Goal: Task Accomplishment & Management: Manage account settings

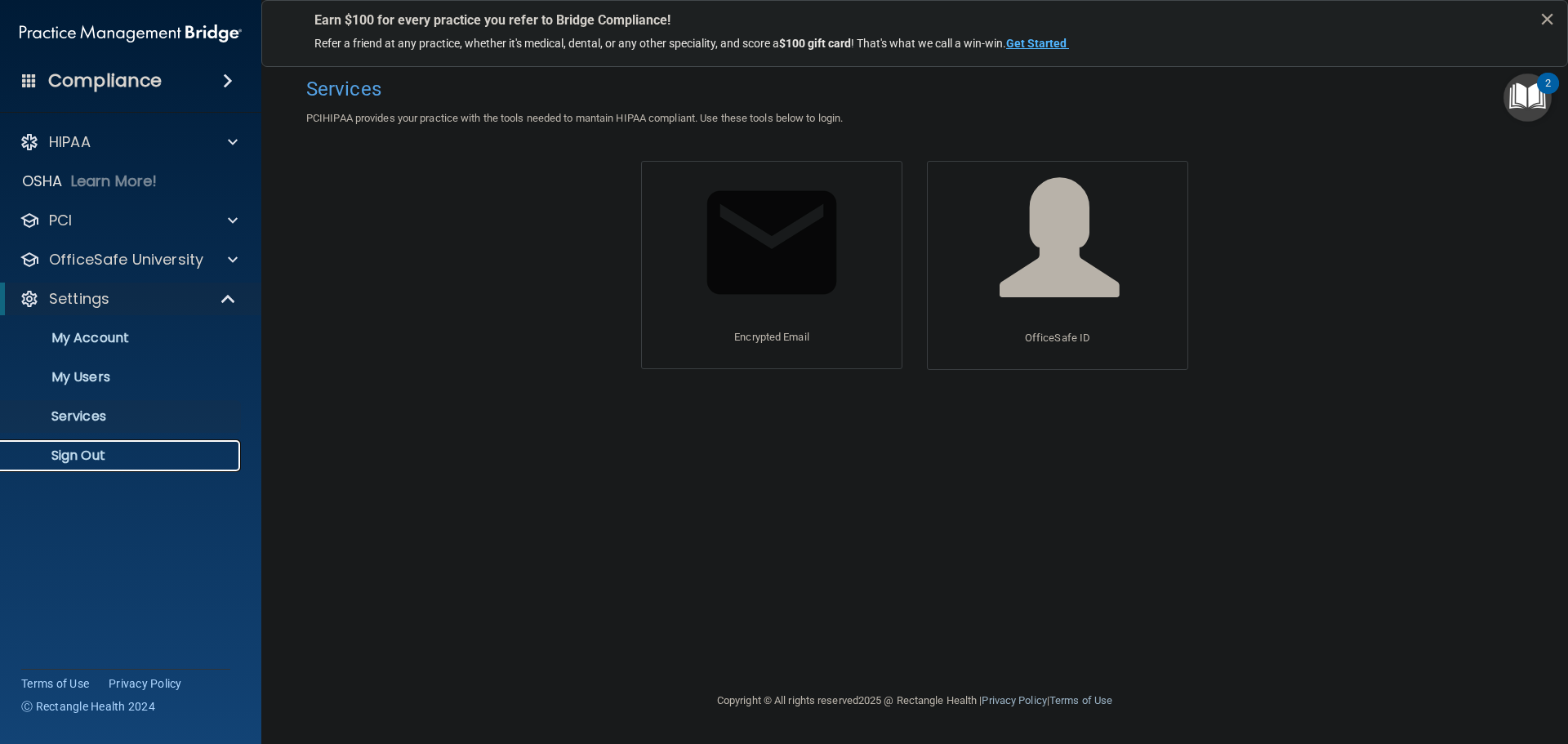
click at [113, 448] on p "Sign Out" at bounding box center [122, 456] width 223 height 16
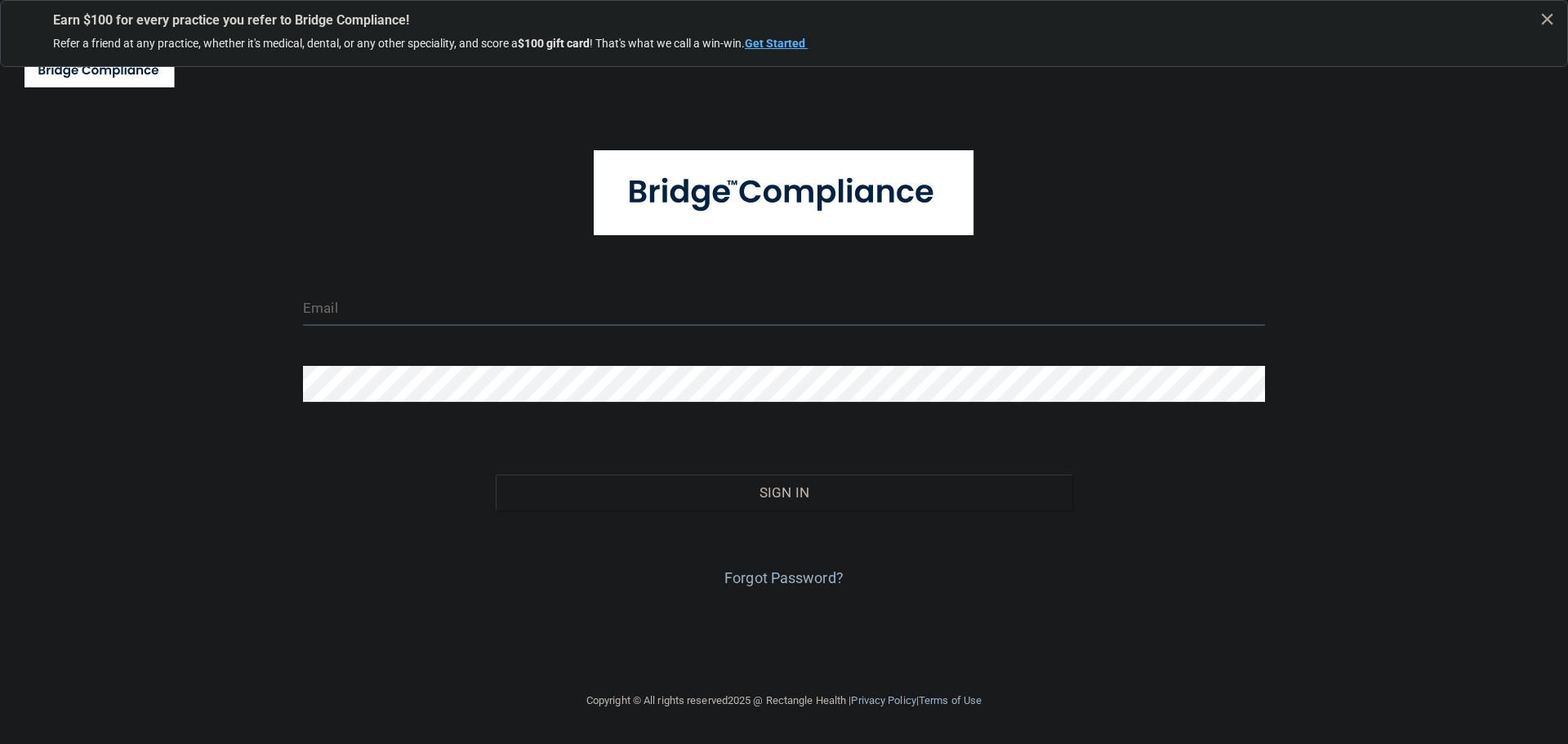
type input "[EMAIL_ADDRESS][DOMAIN_NAME]"
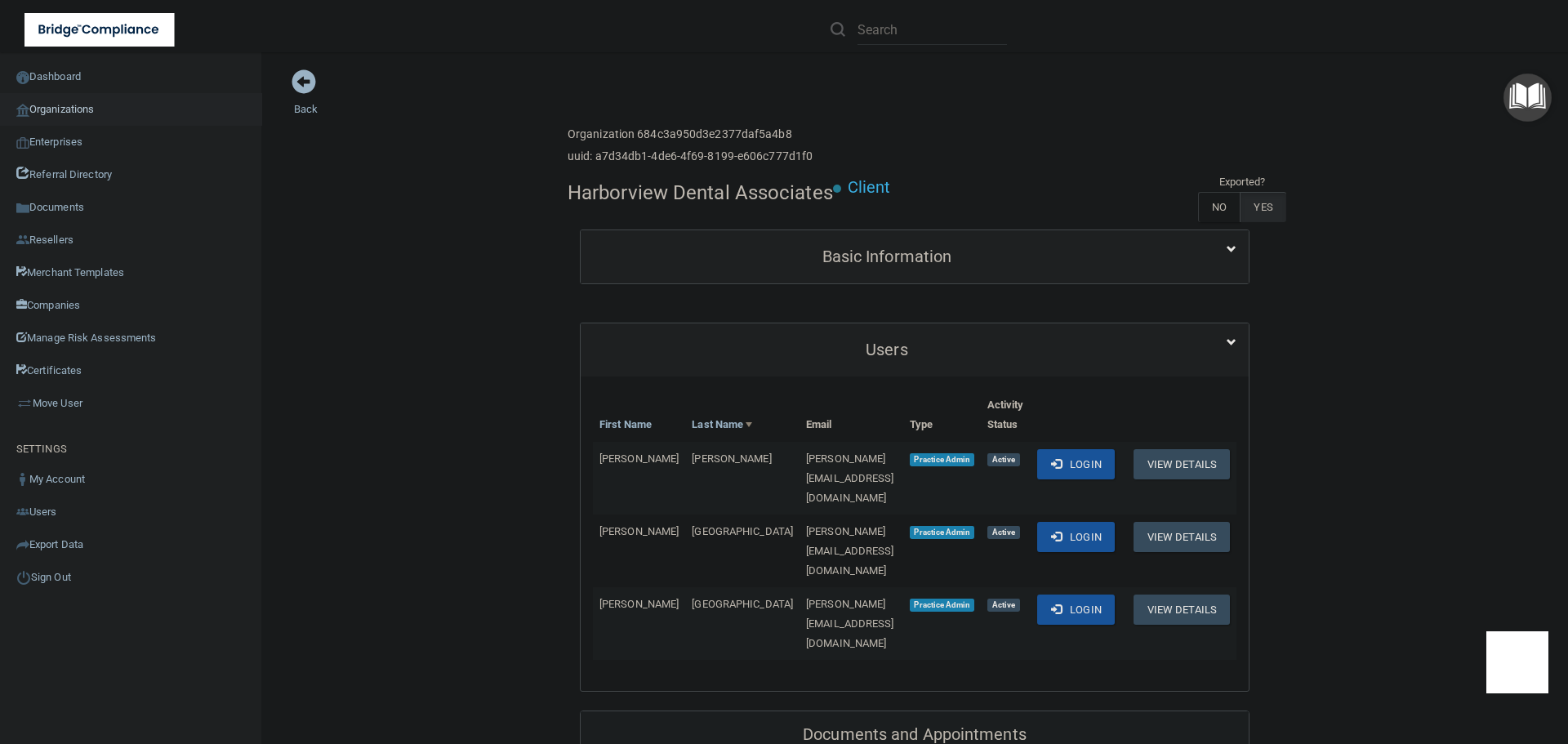
scroll to position [164, 0]
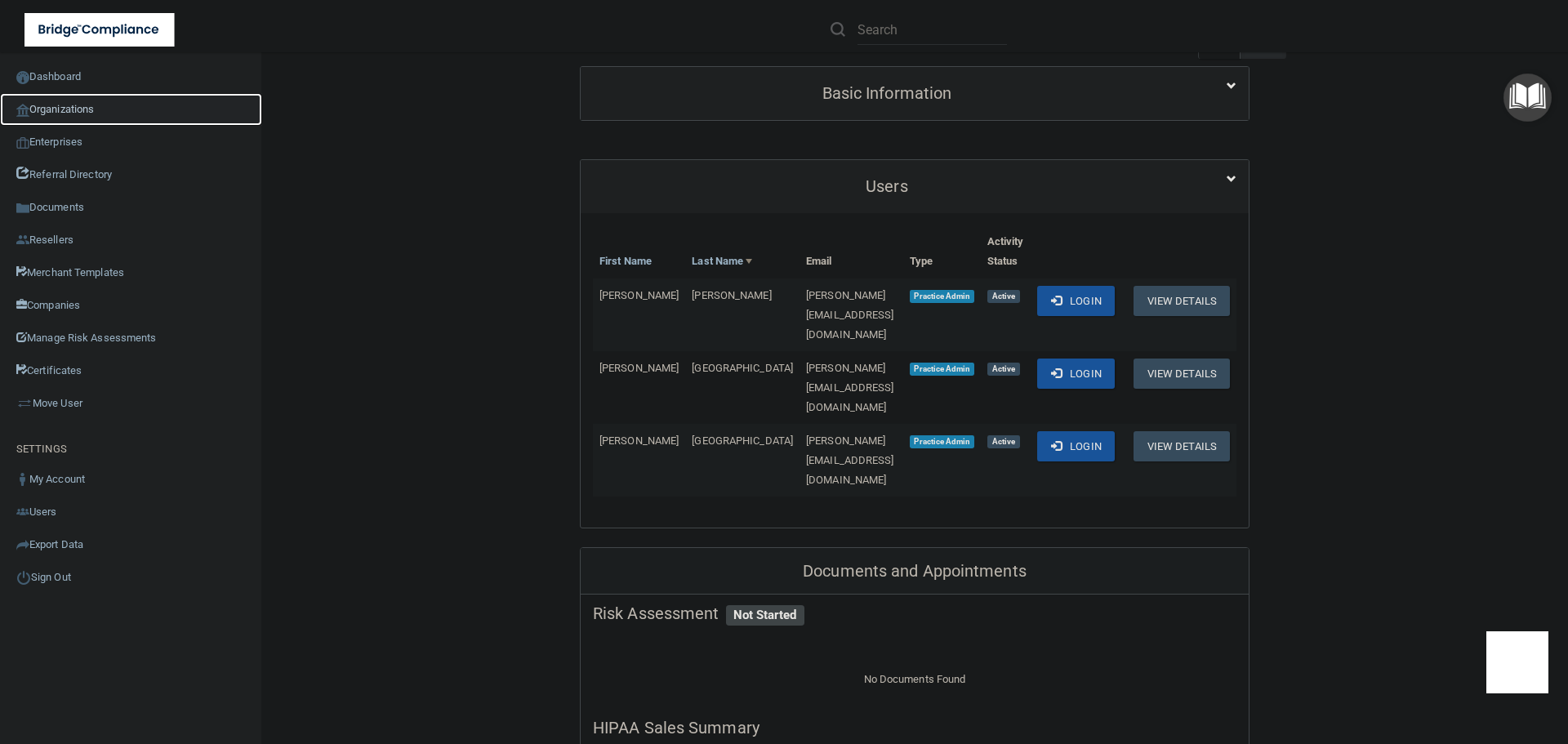
click at [82, 101] on link "Organizations" at bounding box center [131, 109] width 262 height 32
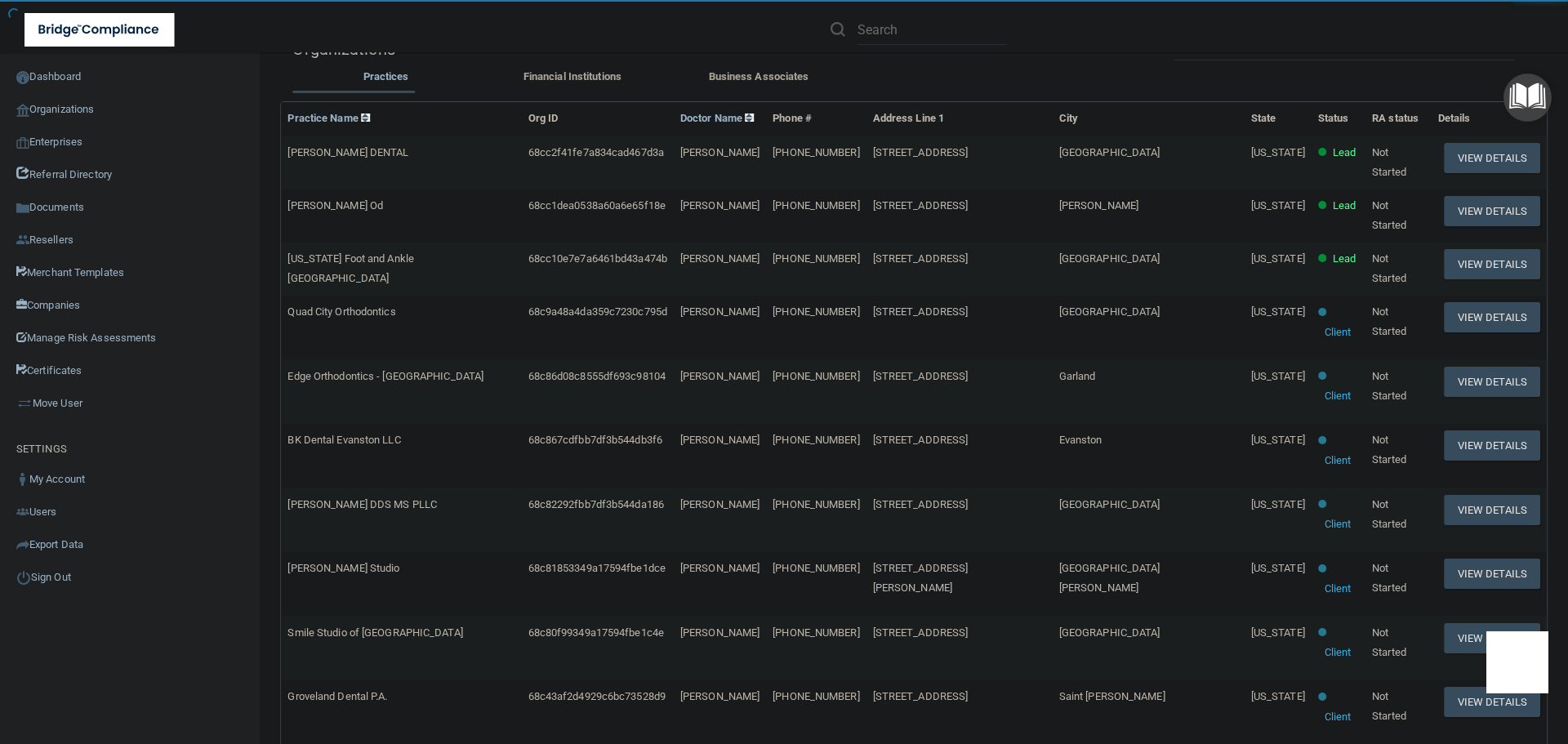
click at [1188, 53] on div at bounding box center [1111, 29] width 610 height 59
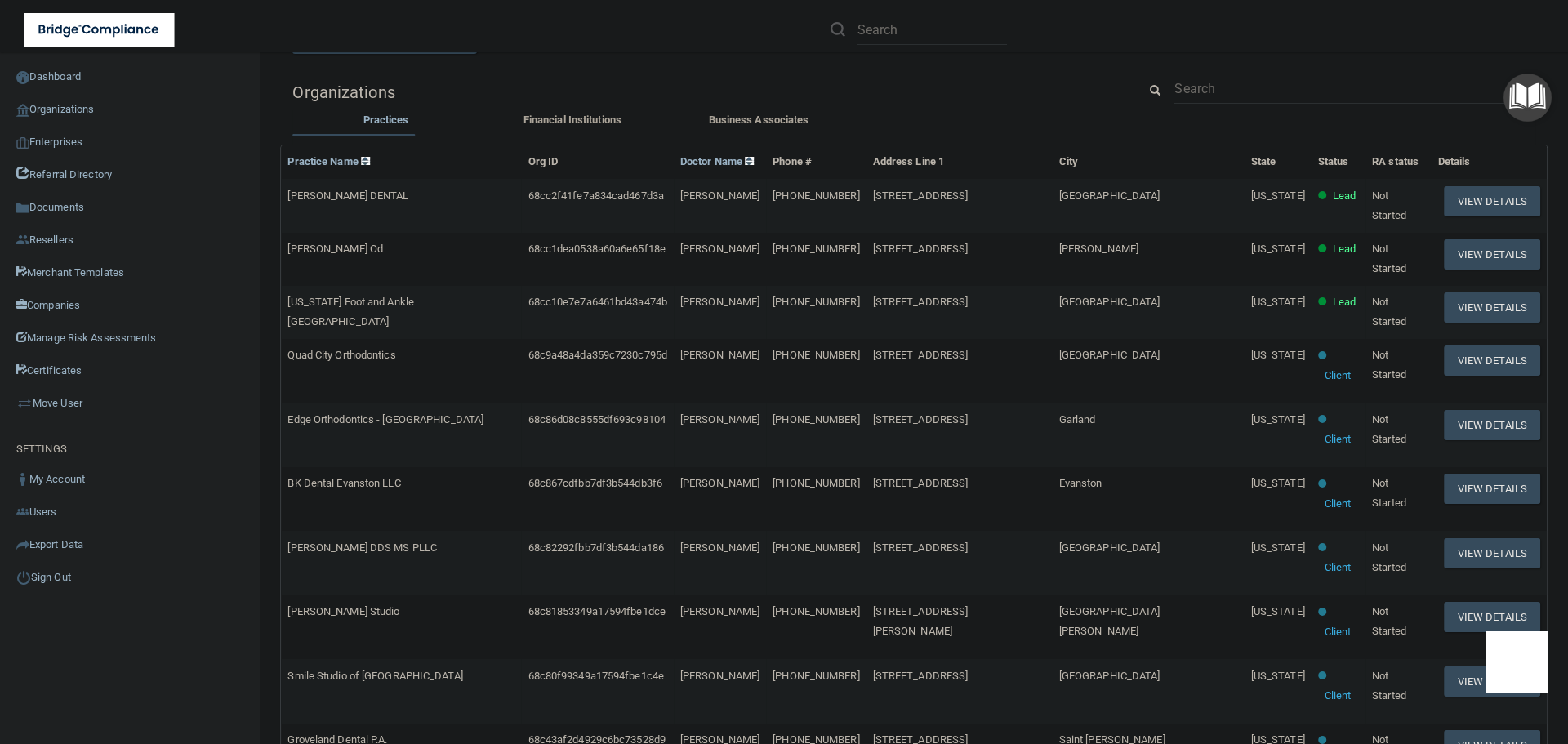
scroll to position [82, 0]
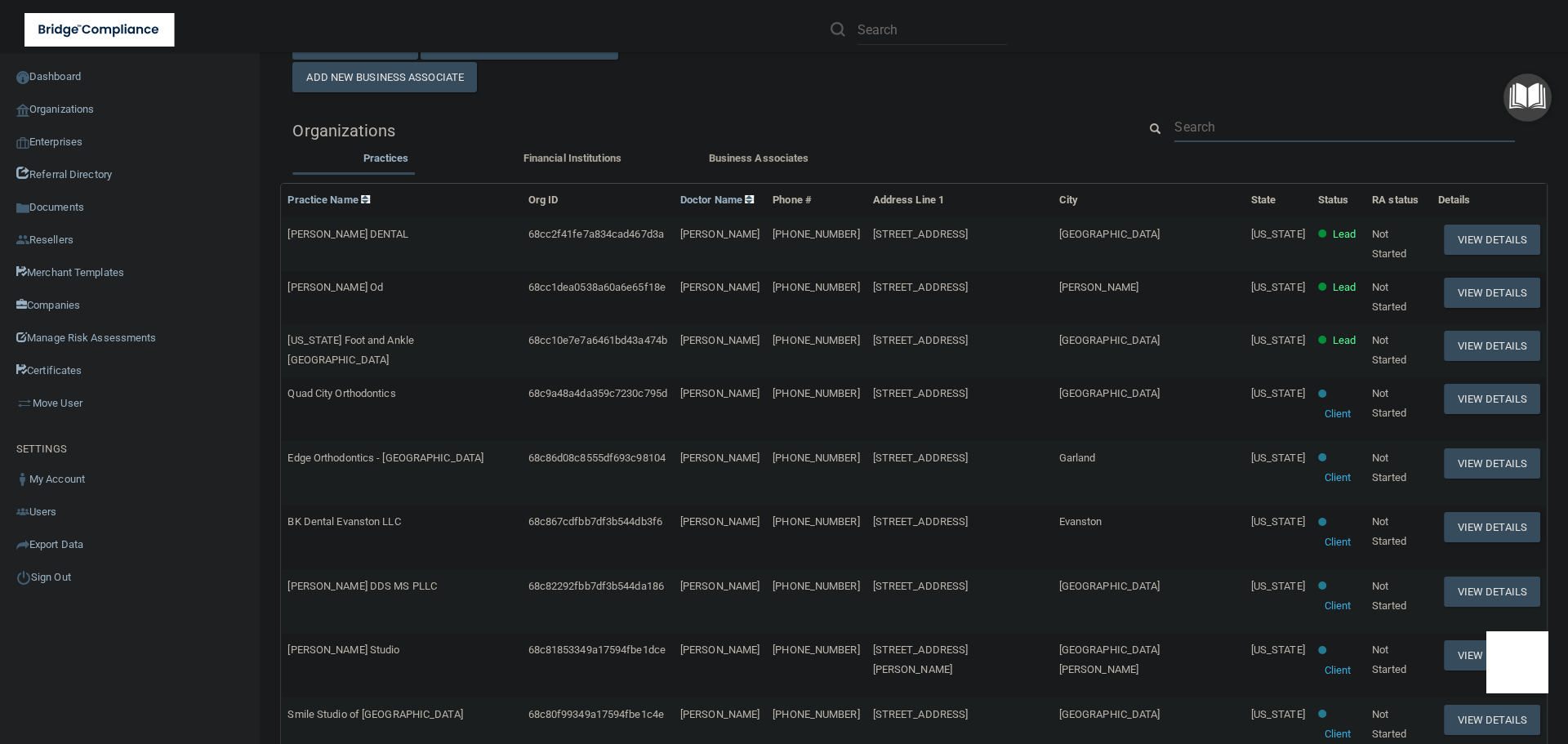
click at [1192, 130] on input "text" at bounding box center [1345, 127] width 340 height 30
paste input "[EMAIL_ADDRESS][DOMAIN_NAME]"
type input "[EMAIL_ADDRESS][DOMAIN_NAME]"
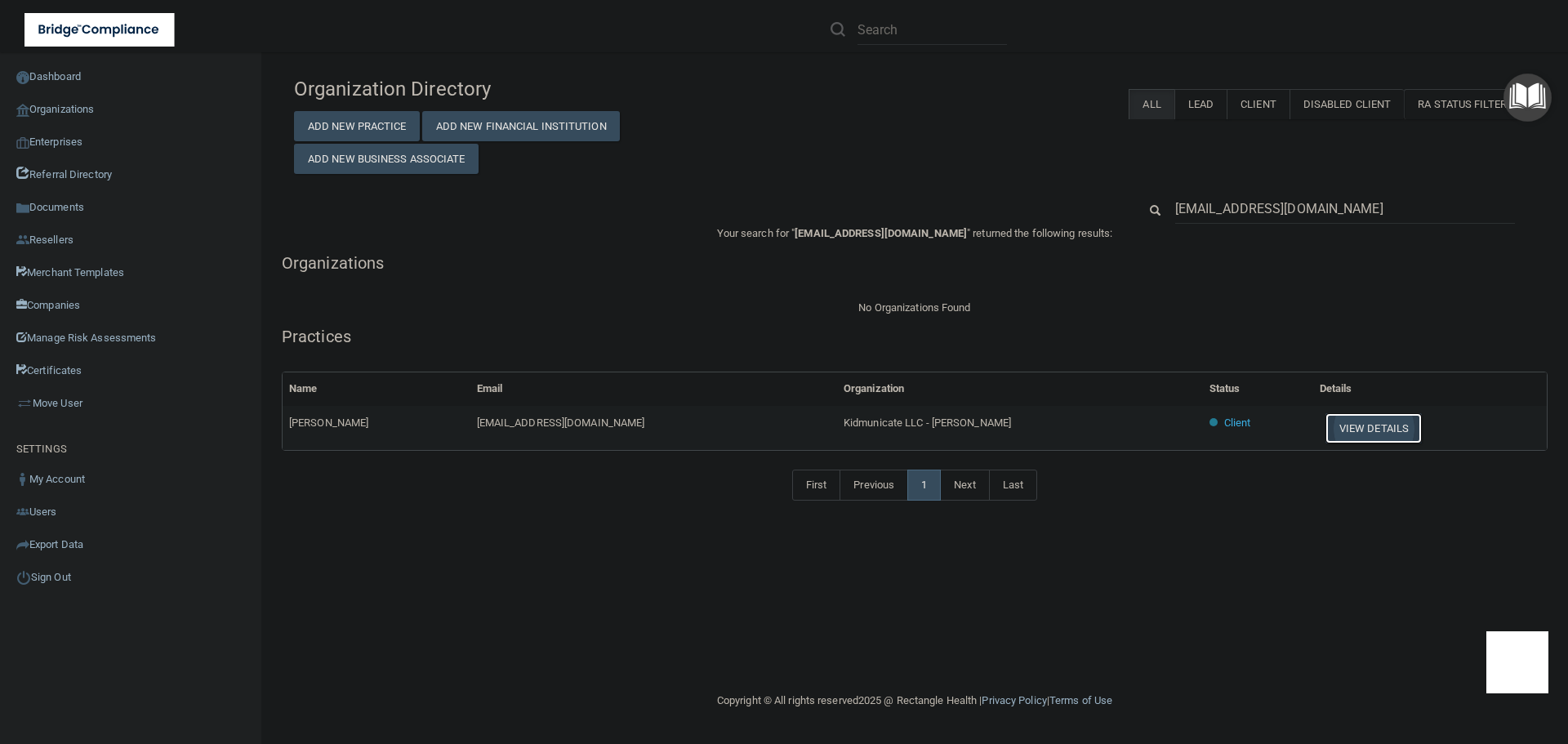
click at [1326, 423] on button "View Details" at bounding box center [1373, 429] width 96 height 30
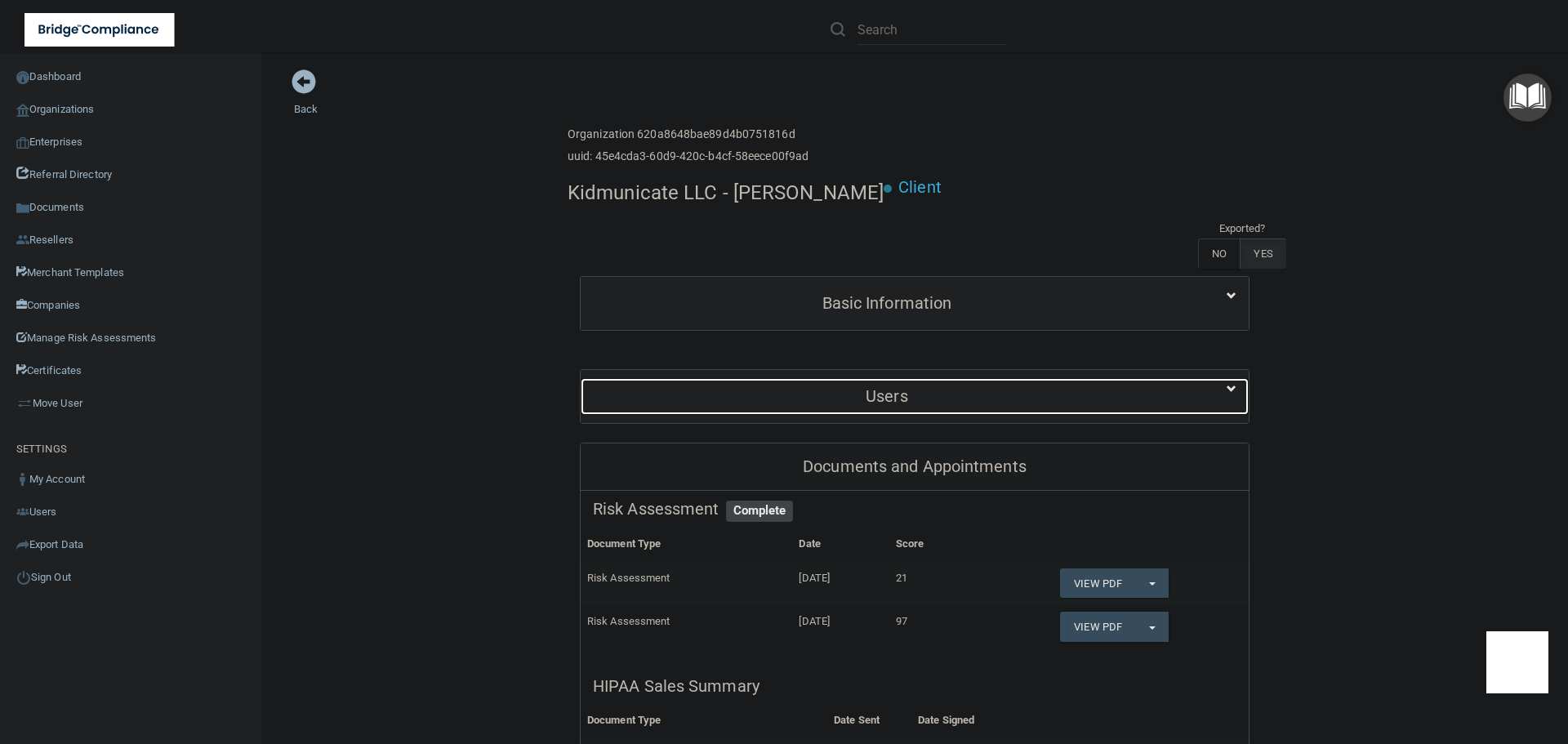
click at [896, 387] on h5 "Users" at bounding box center [886, 396] width 588 height 18
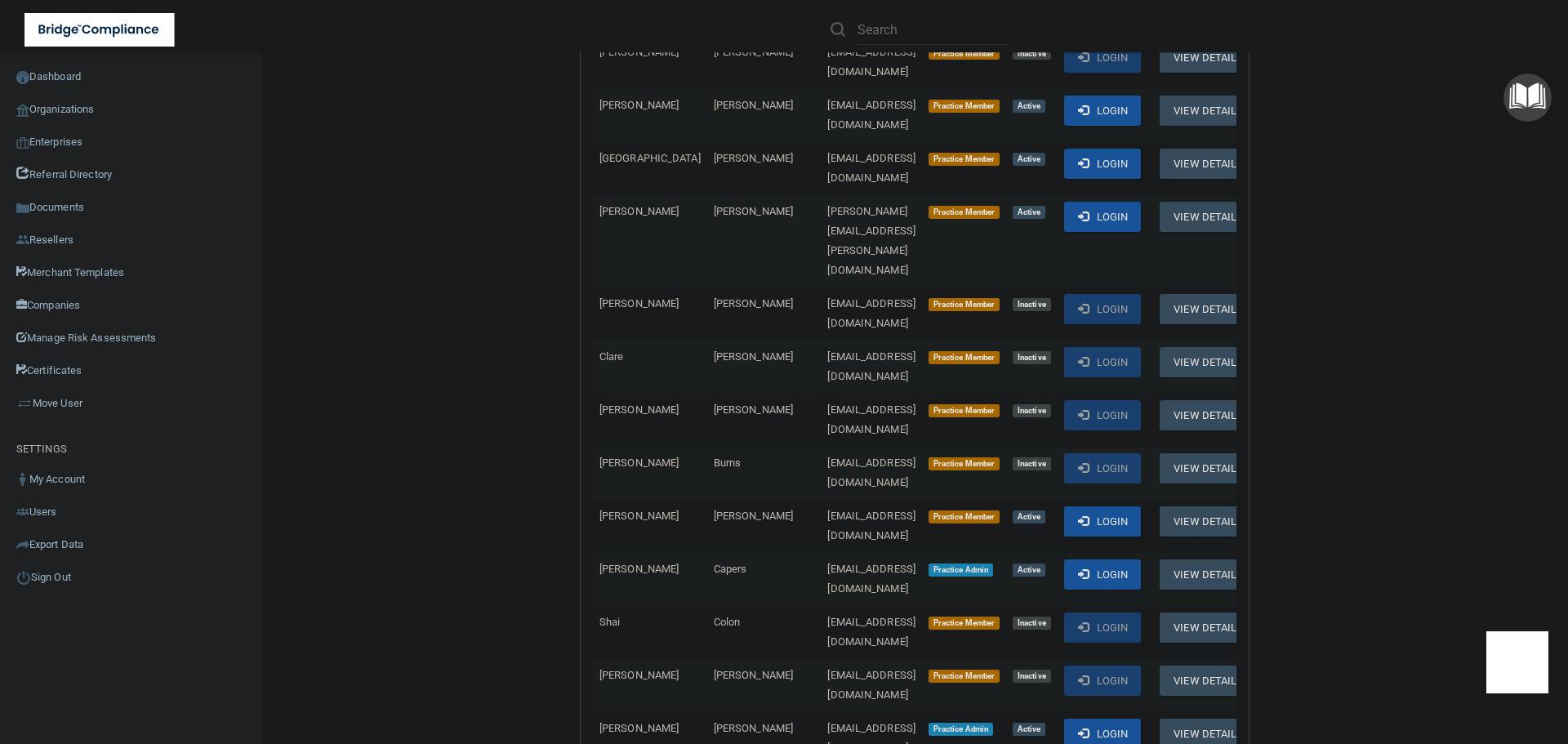
scroll to position [654, 0]
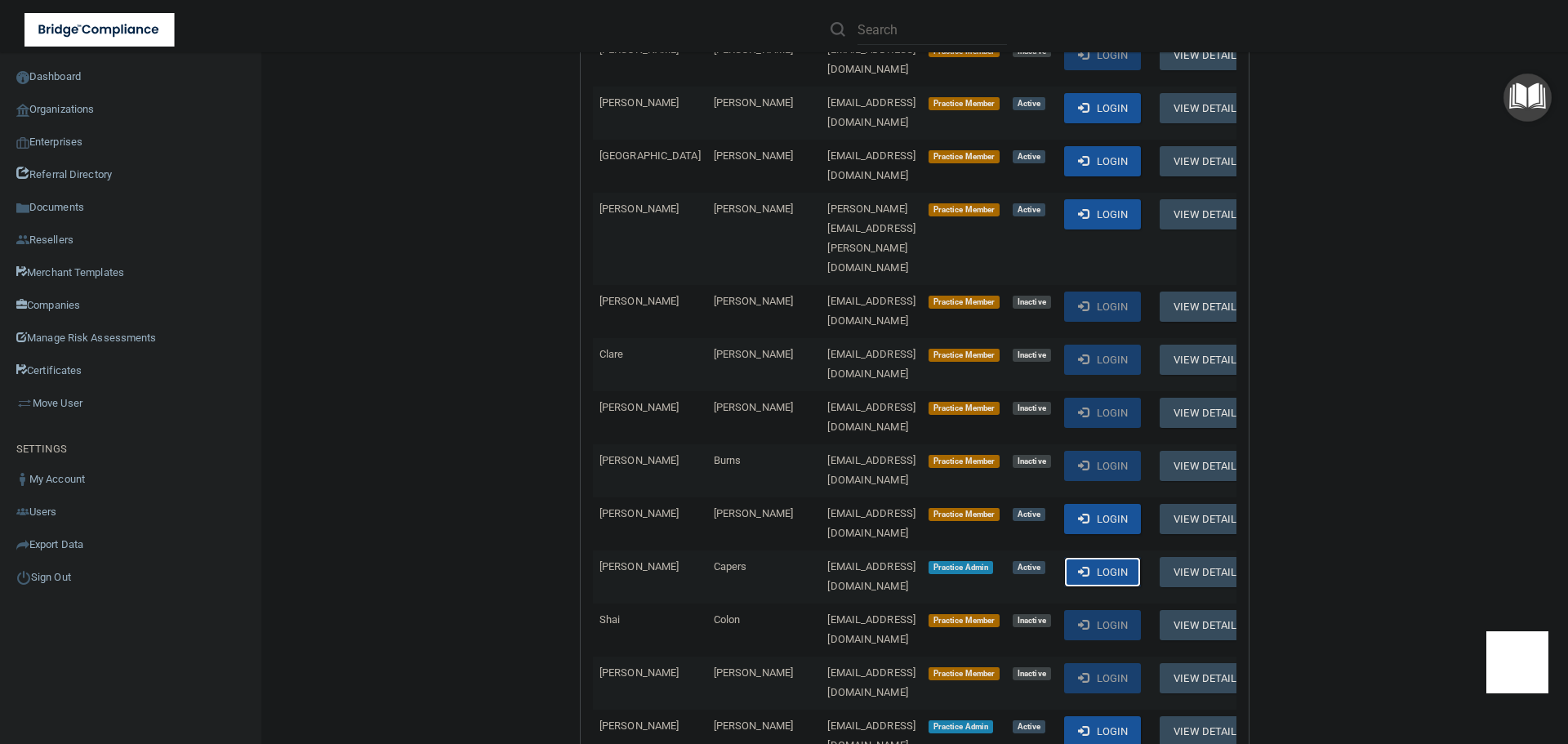
click at [1098, 558] on button "Login" at bounding box center [1103, 573] width 78 height 30
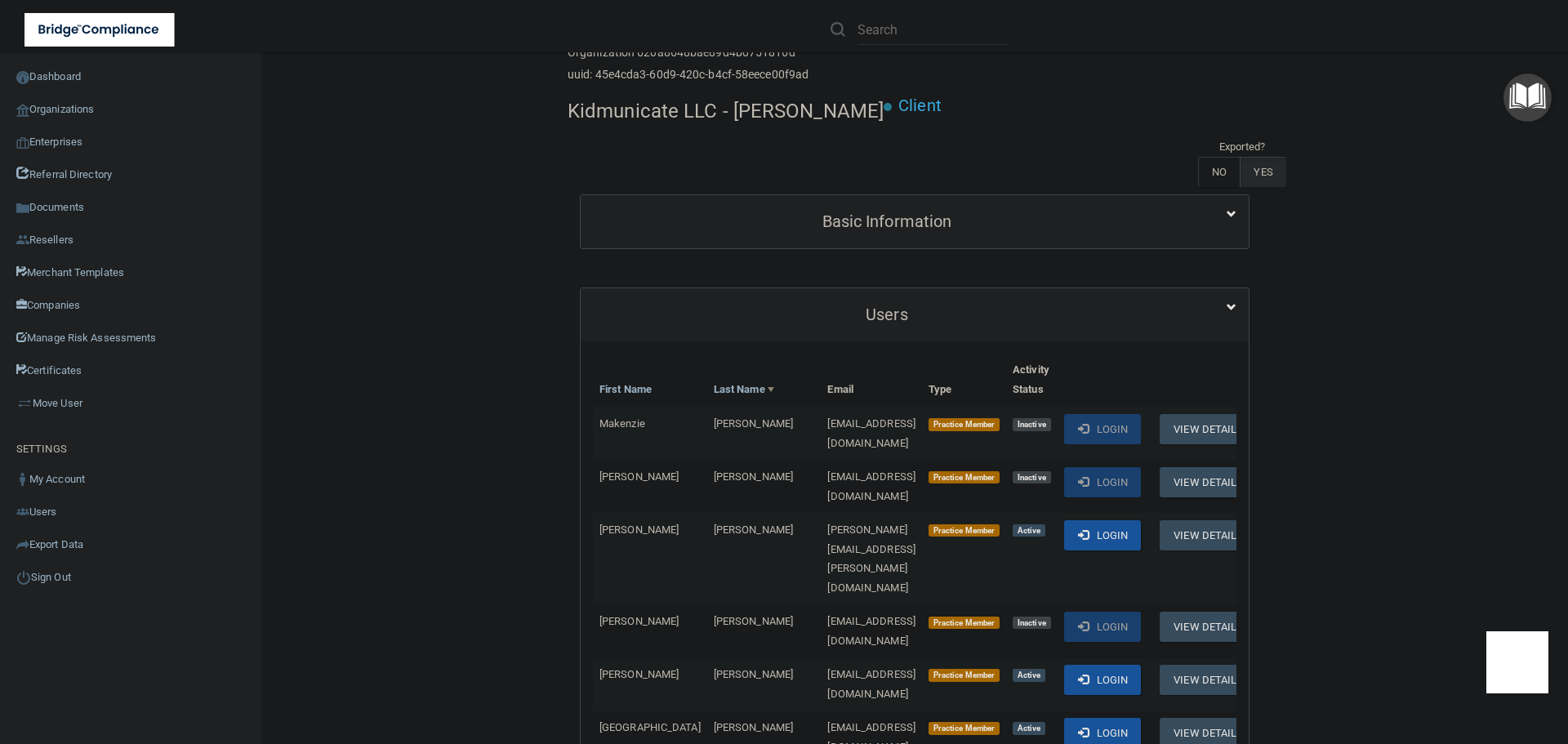
scroll to position [0, 0]
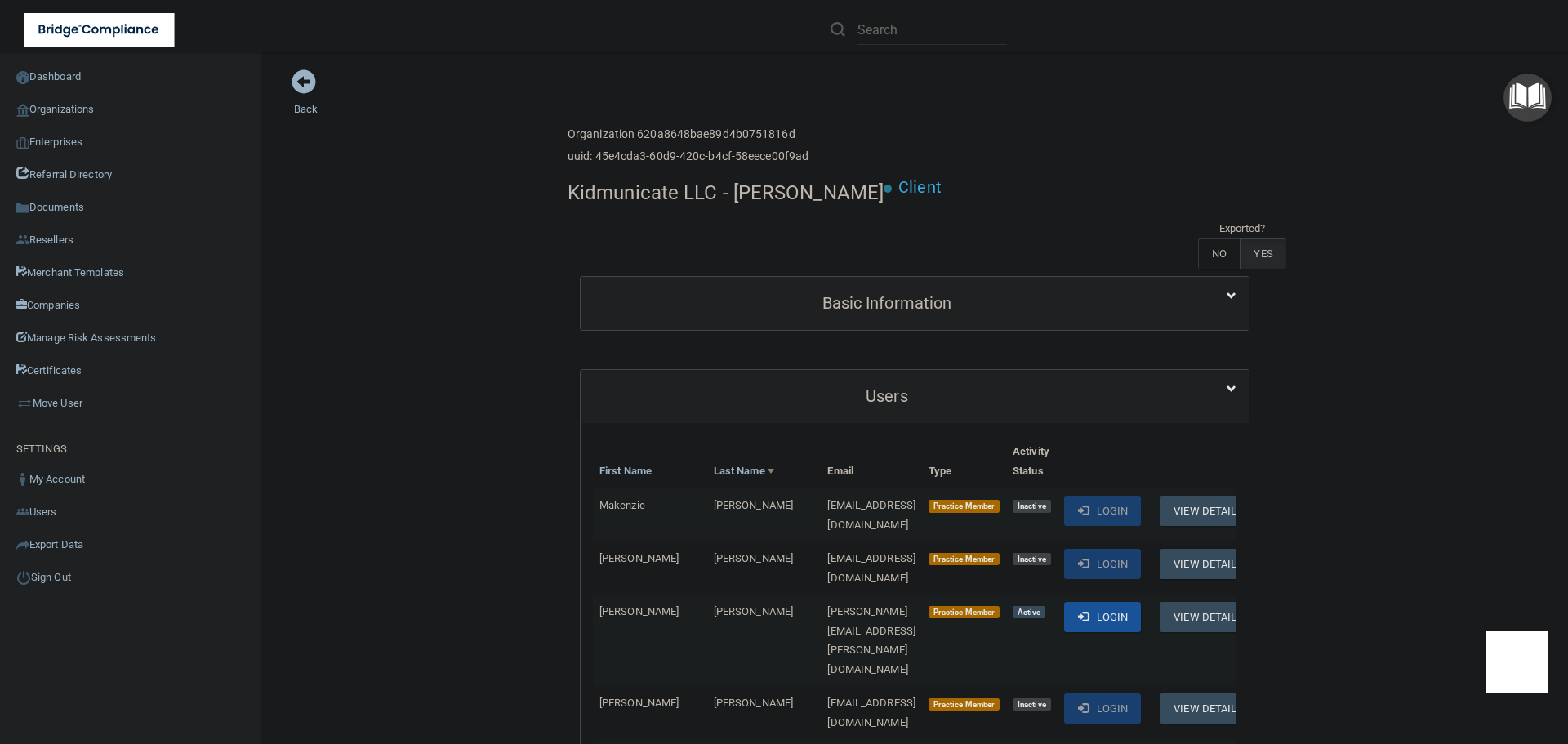
click at [634, 187] on h4 "Kidmunicate LLC - [PERSON_NAME]" at bounding box center [726, 192] width 316 height 21
copy div "Kidmunicate LLC - [PERSON_NAME]"
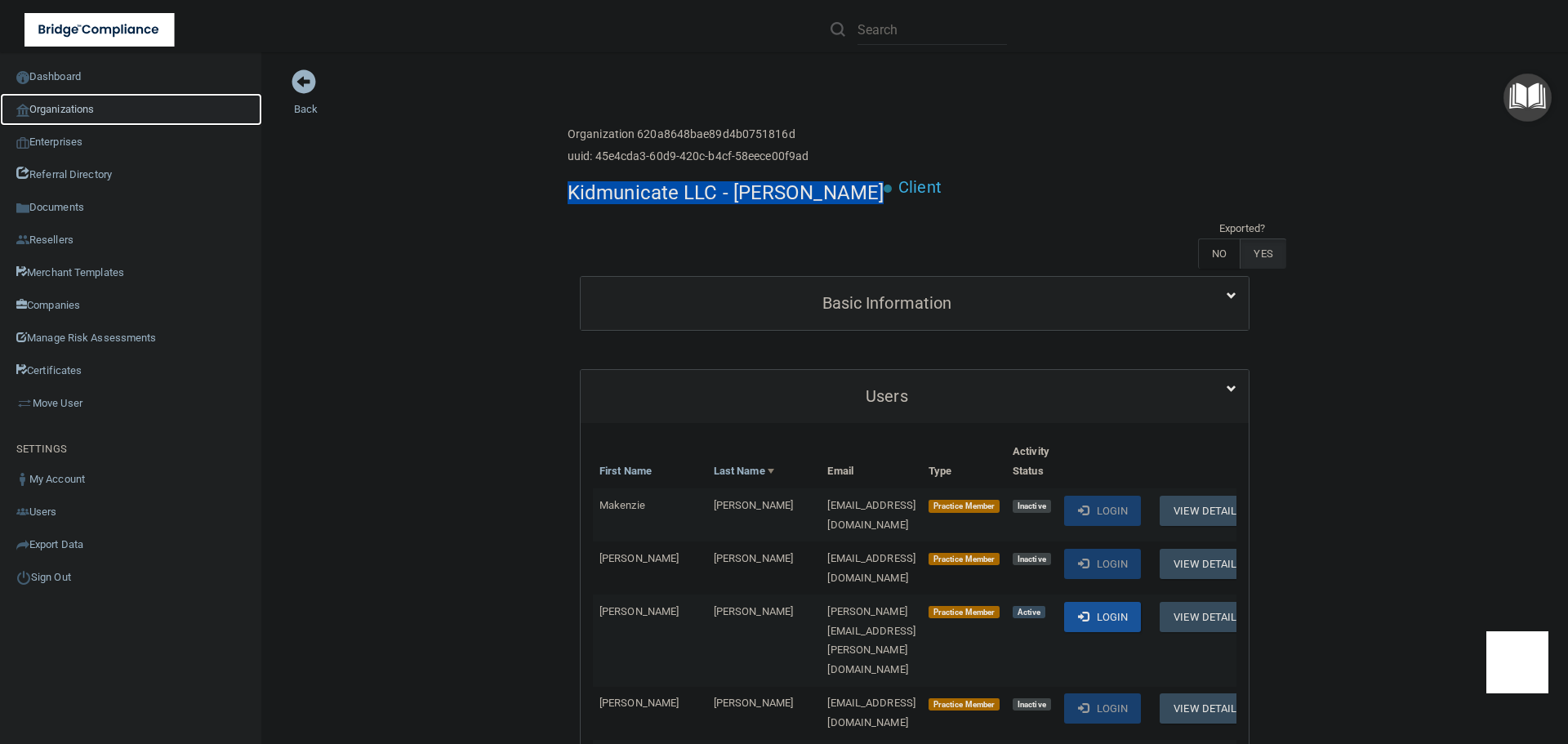
click at [113, 107] on link "Organizations" at bounding box center [131, 109] width 262 height 32
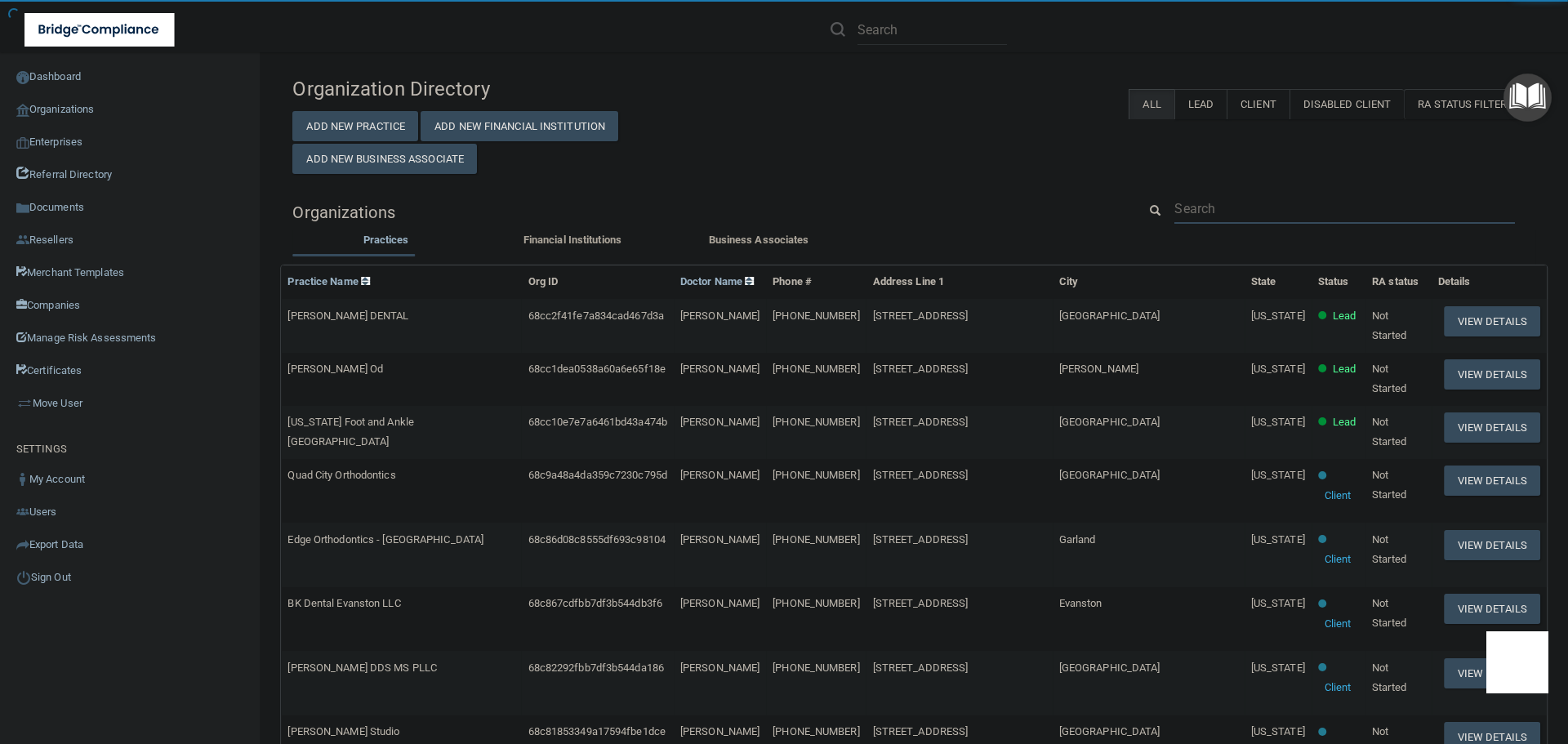
click at [1281, 207] on input "text" at bounding box center [1345, 209] width 340 height 30
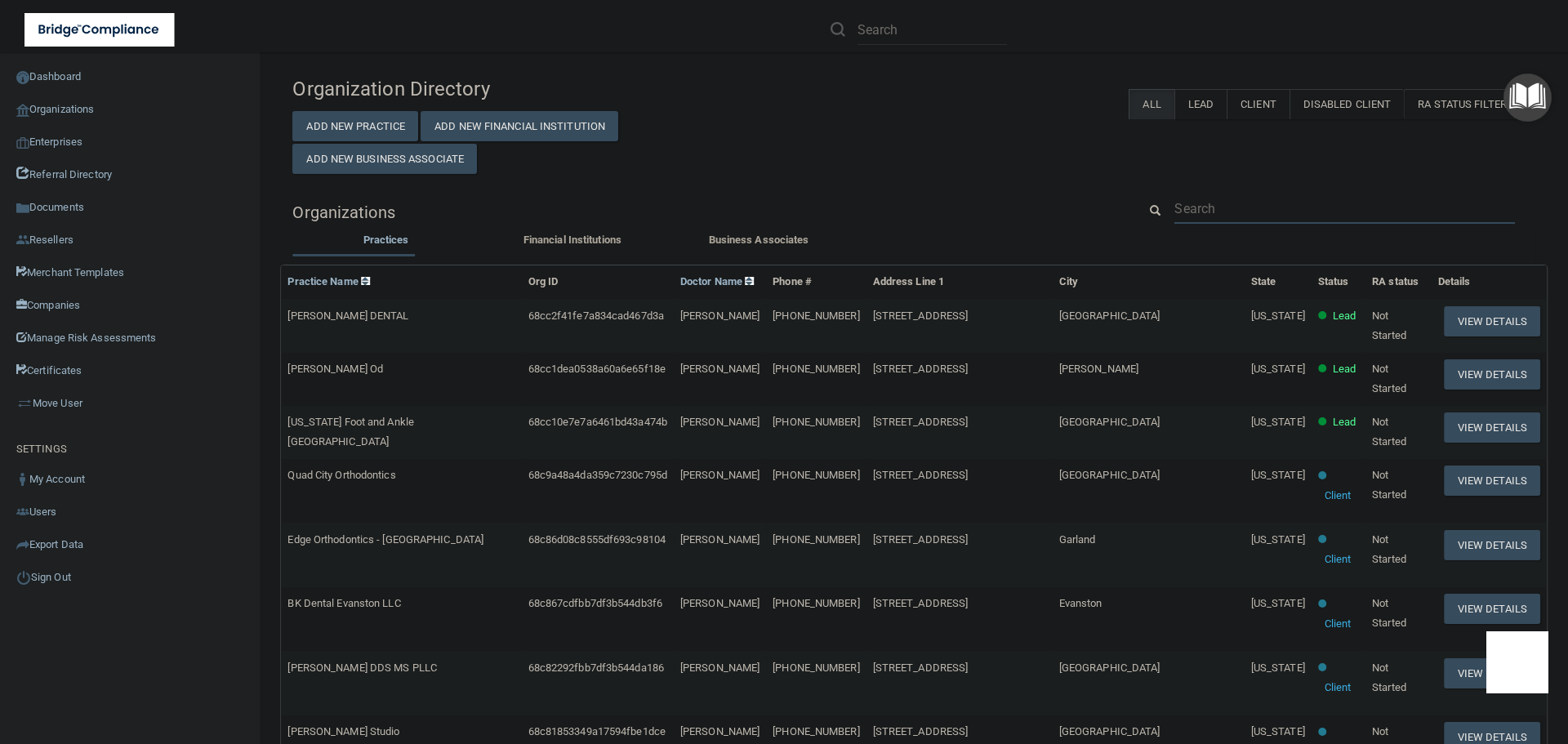
paste input "rwales@kalilandkress.com"
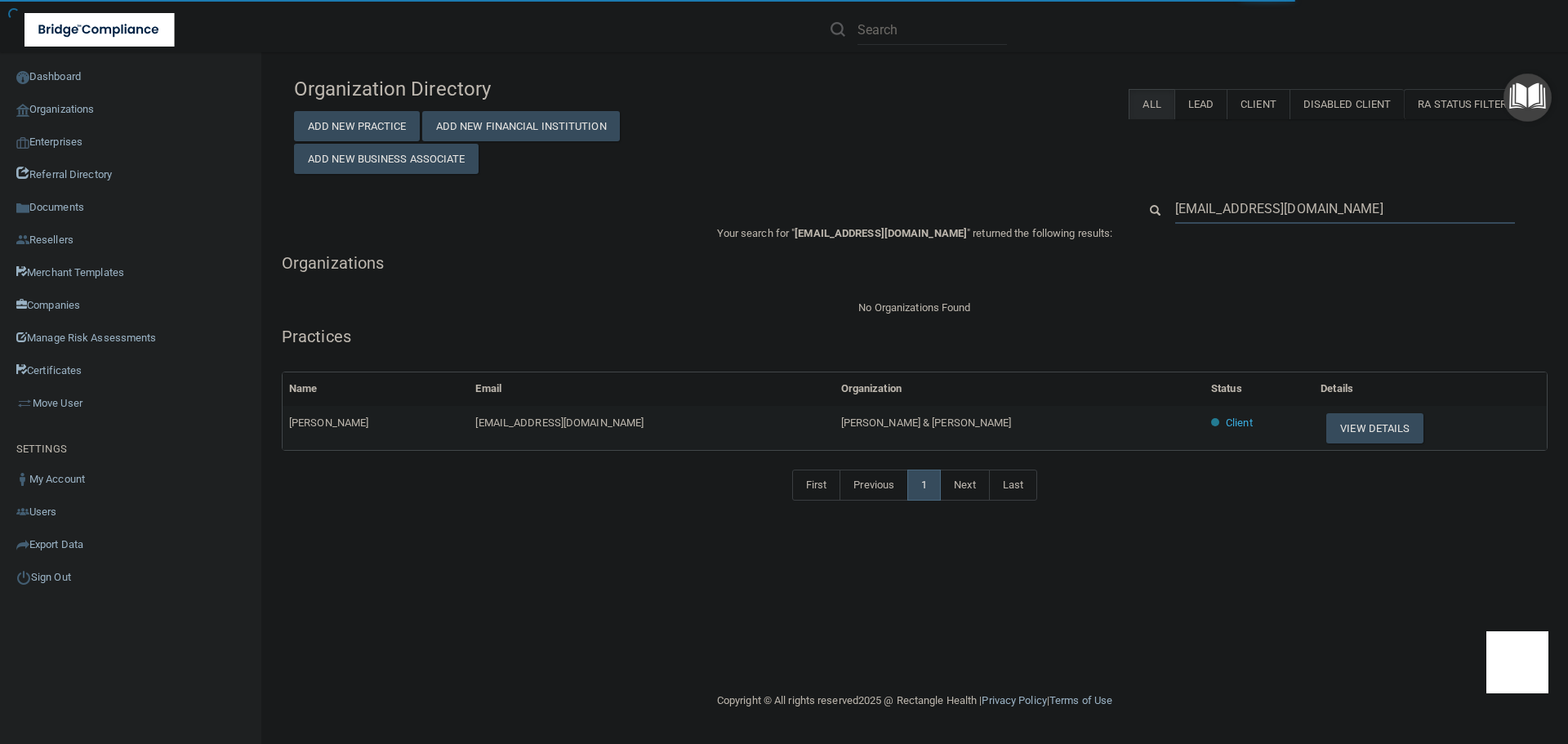
type input "rwales@kalilandkress.com"
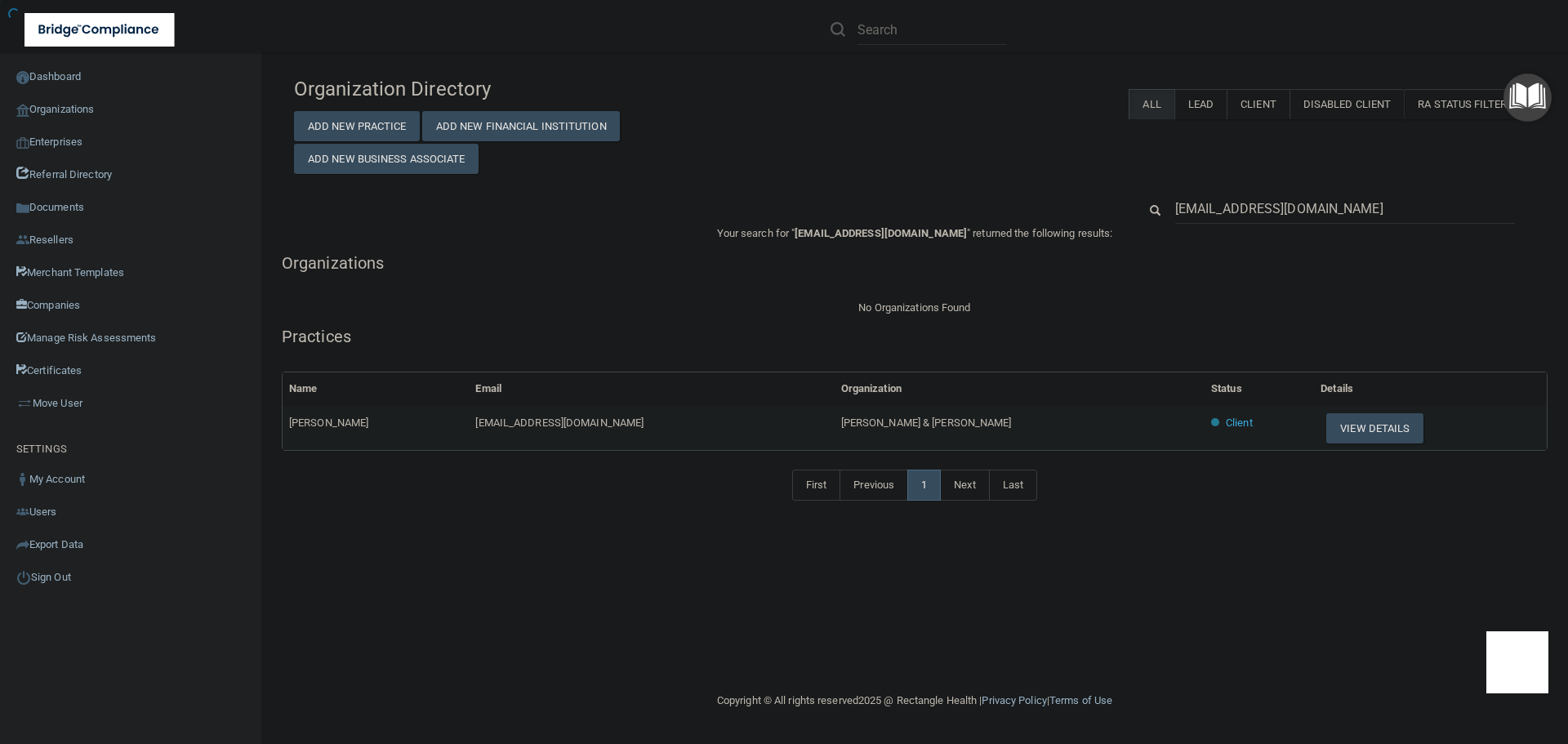
drag, startPoint x: 949, startPoint y: 424, endPoint x: 869, endPoint y: 422, distance: 80.0
drag, startPoint x: 953, startPoint y: 422, endPoint x: 861, endPoint y: 420, distance: 92.0
click at [861, 420] on tr "Robyn Wales rwales@kalilandkress.com Kalil & Kress Client View Details" at bounding box center [914, 428] width 1264 height 44
copy tr "Kalil & Kress"
click at [1251, 213] on input "rwales@kalilandkress.com" at bounding box center [1345, 209] width 339 height 30
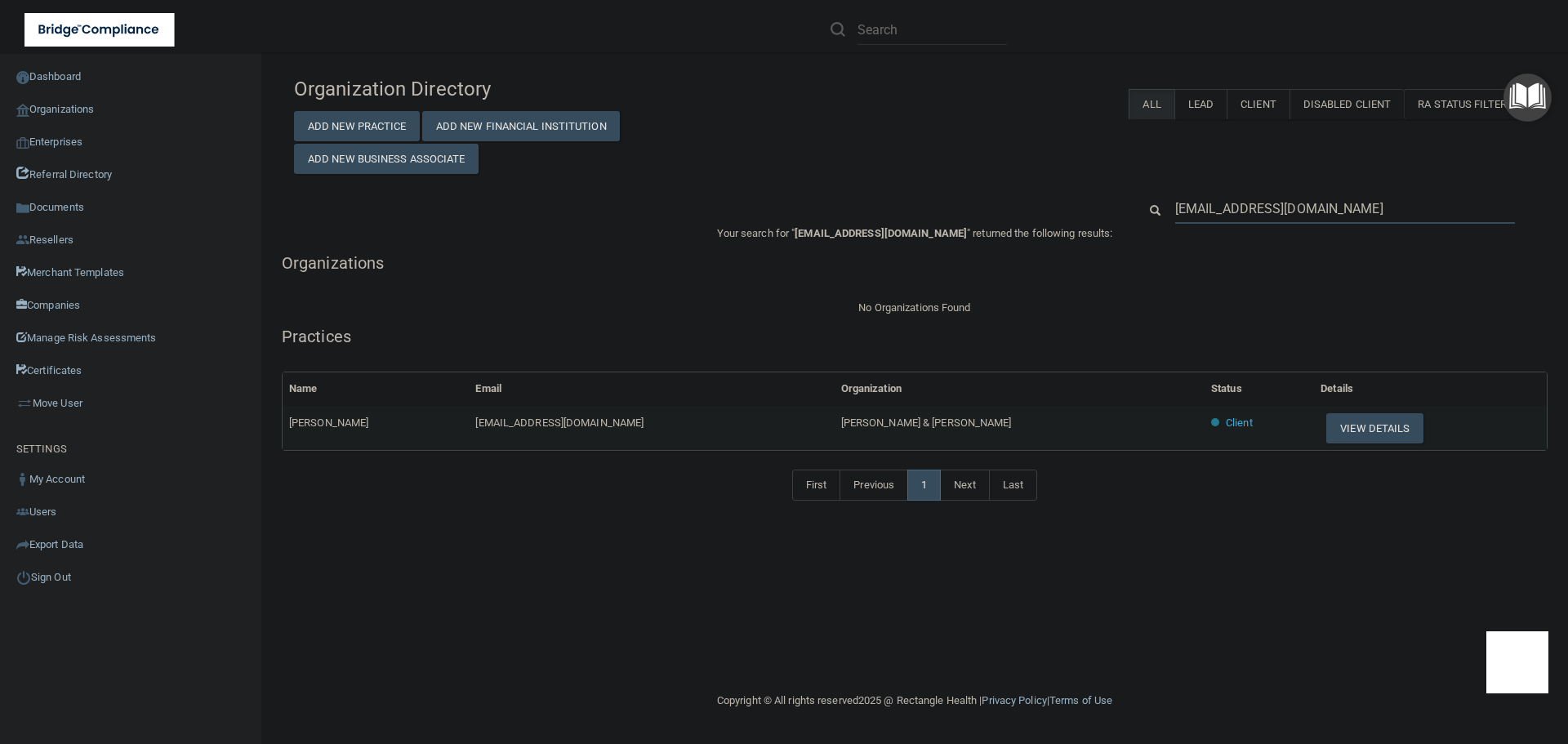
click at [1251, 213] on input "rwales@kalilandkress.com" at bounding box center [1345, 209] width 339 height 30
paste input "mitchel.mayes@yahoo"
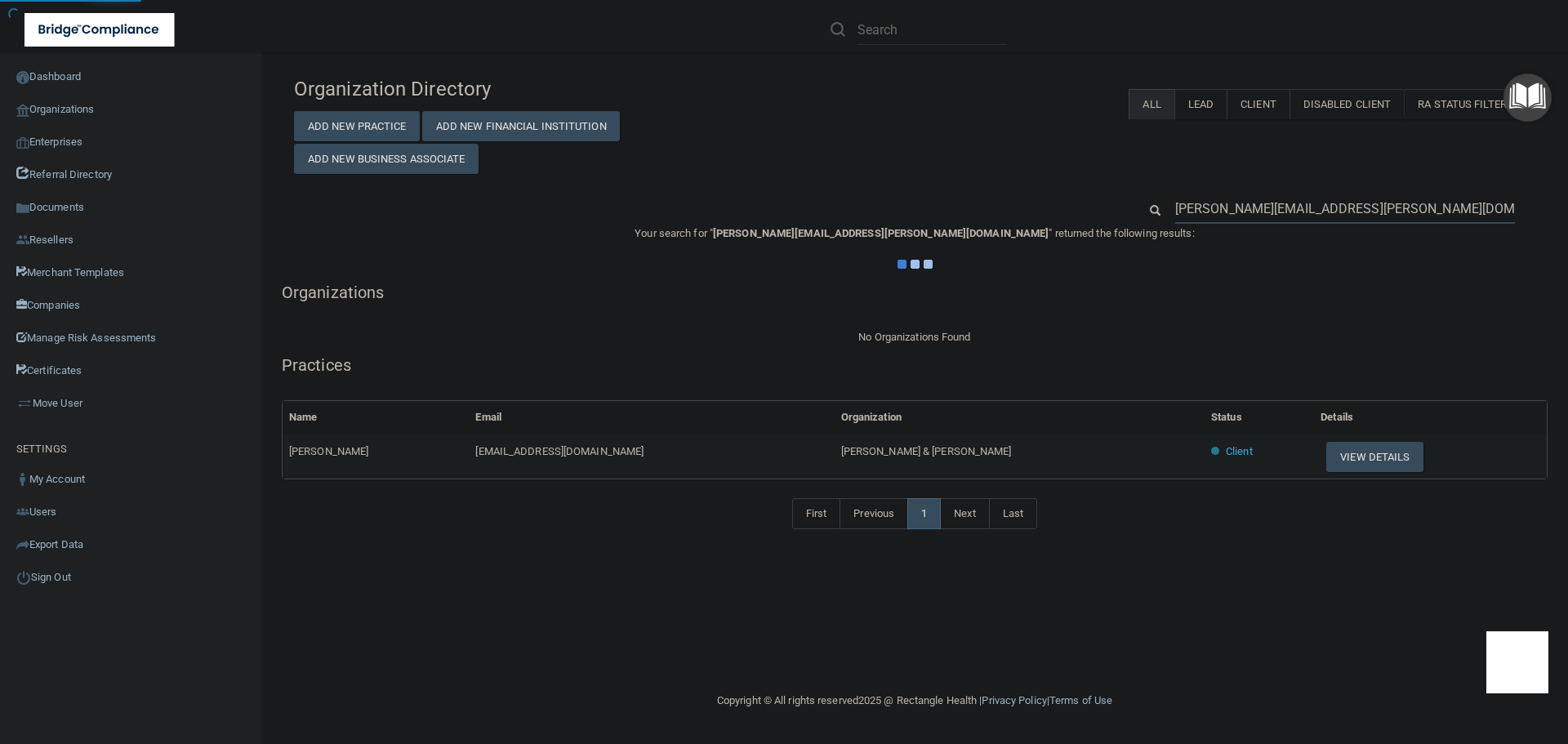
type input "mitchel.mayes@yahoo.com"
click at [941, 174] on div "Organization Directory Add New Practice Add New Financial Institution Add New B…" at bounding box center [914, 311] width 1241 height 486
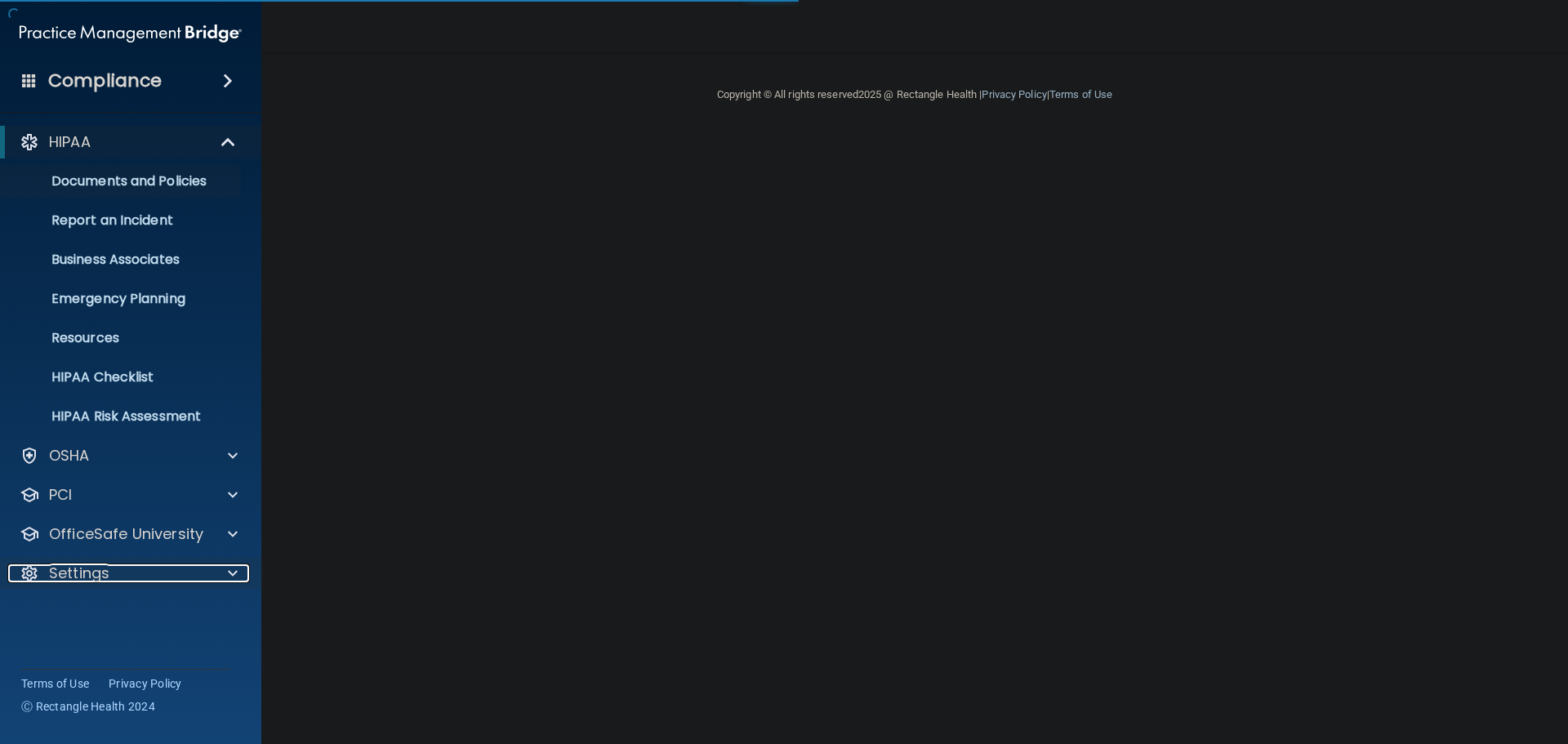
click at [169, 574] on div "Settings" at bounding box center [108, 574] width 202 height 20
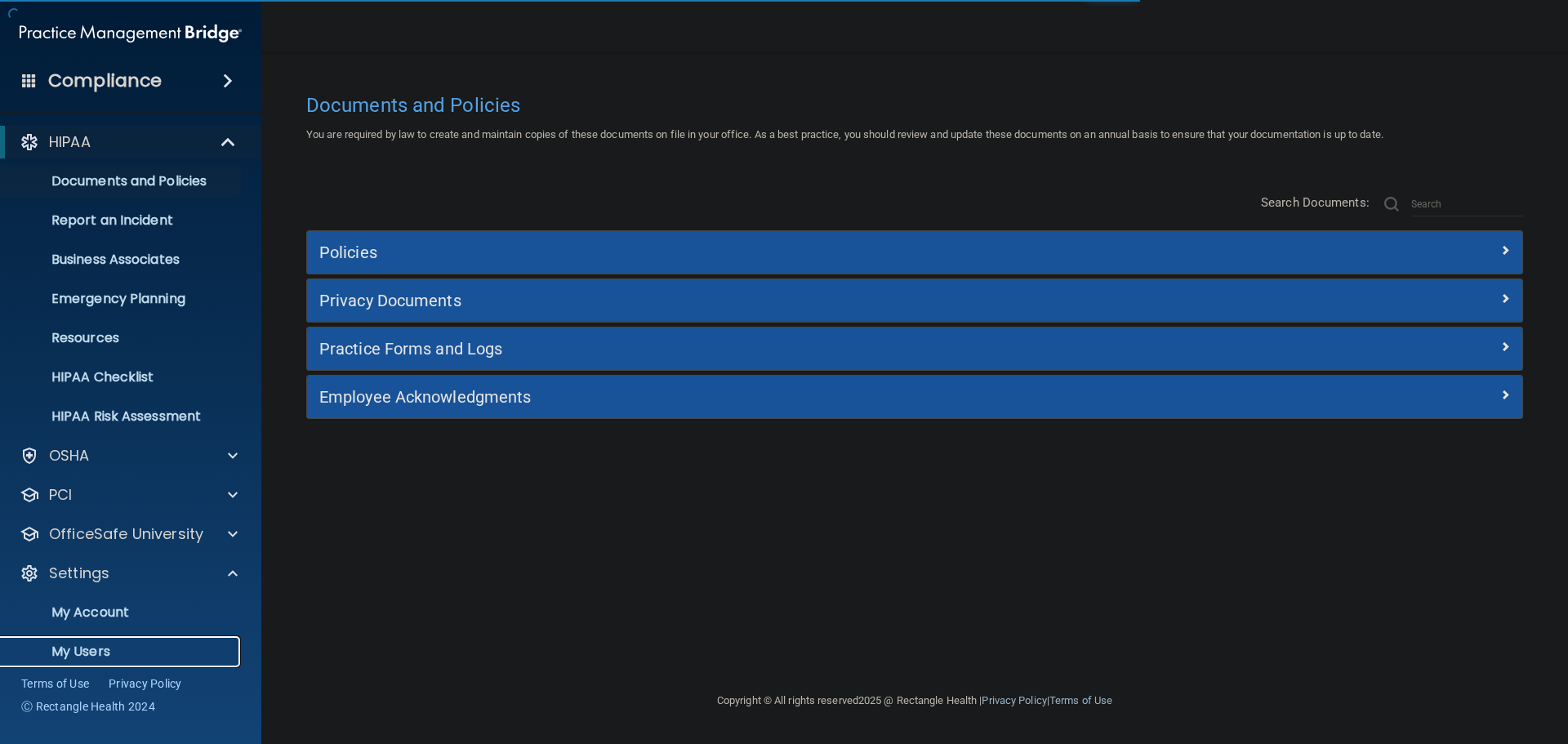
click at [96, 649] on p "My Users" at bounding box center [122, 652] width 223 height 16
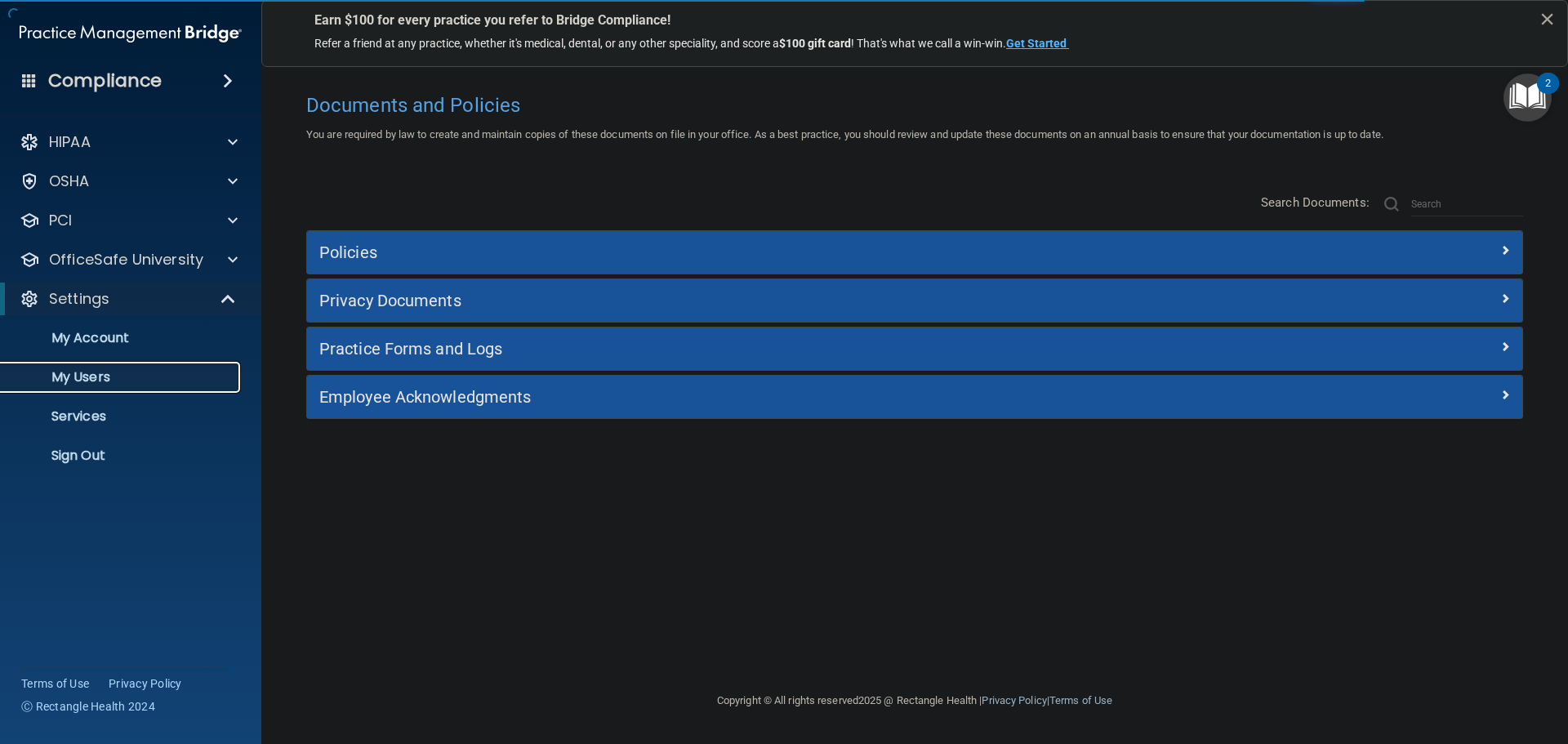
select select "20"
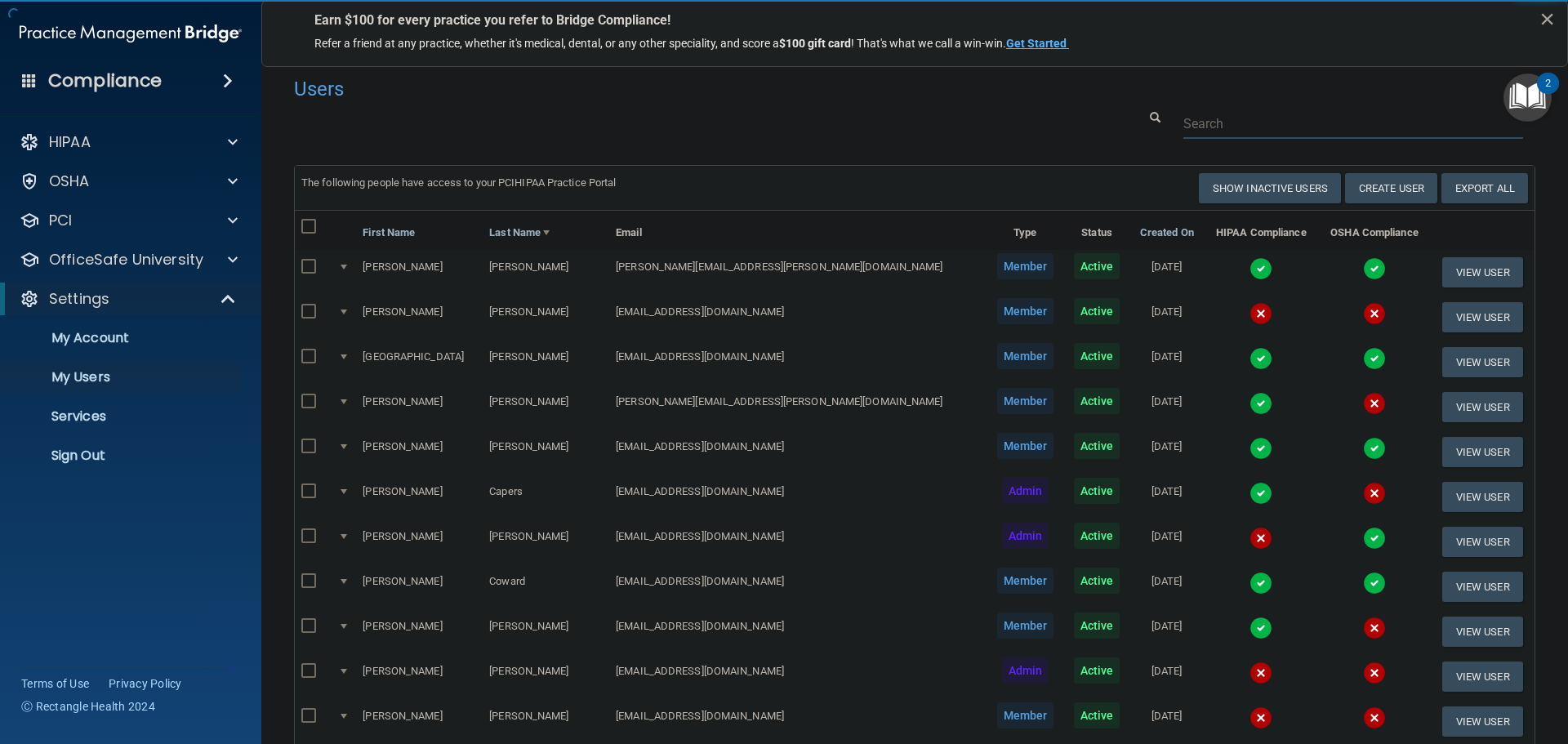
click at [1212, 129] on input "text" at bounding box center [1352, 124] width 339 height 30
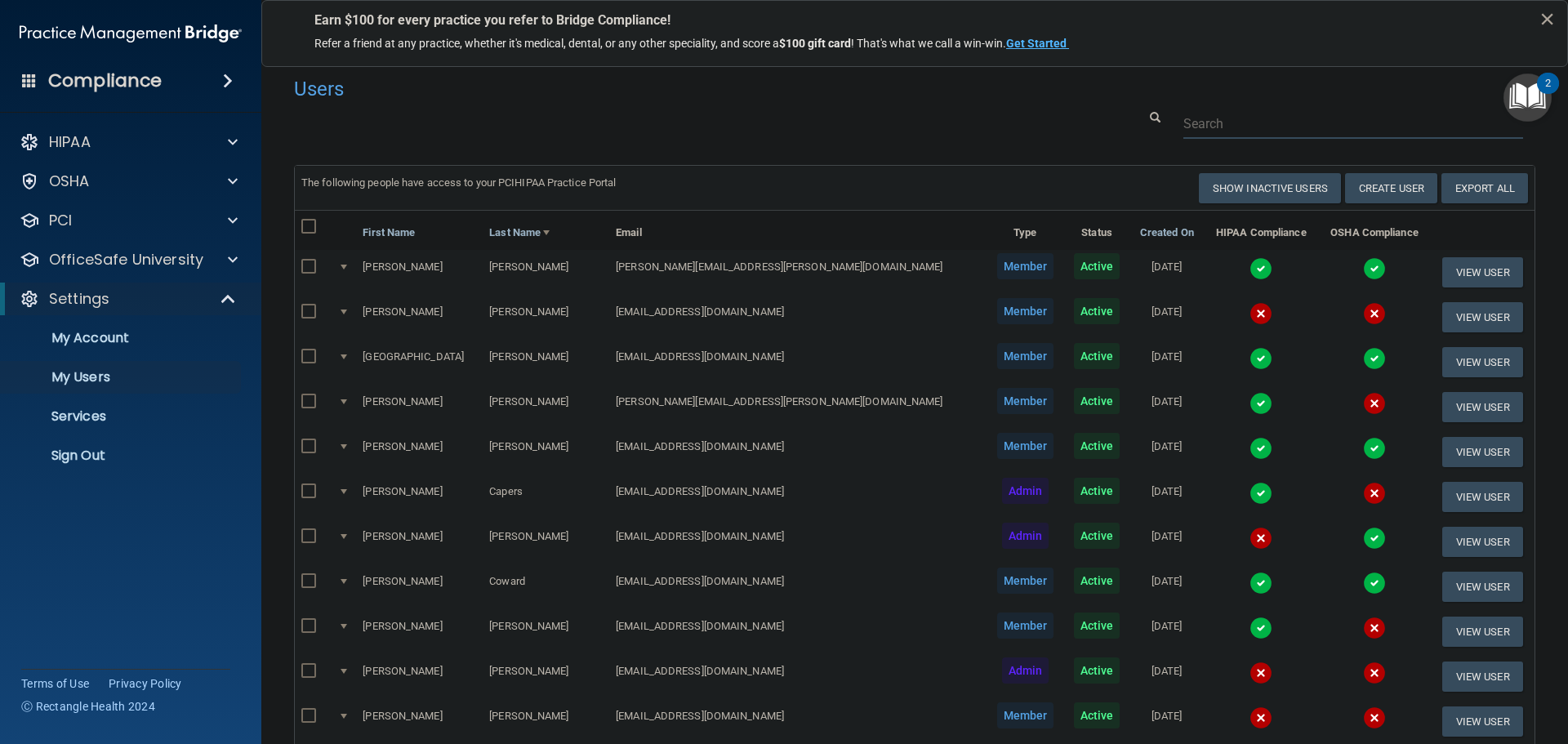
paste input "[EMAIL_ADDRESS][DOMAIN_NAME]"
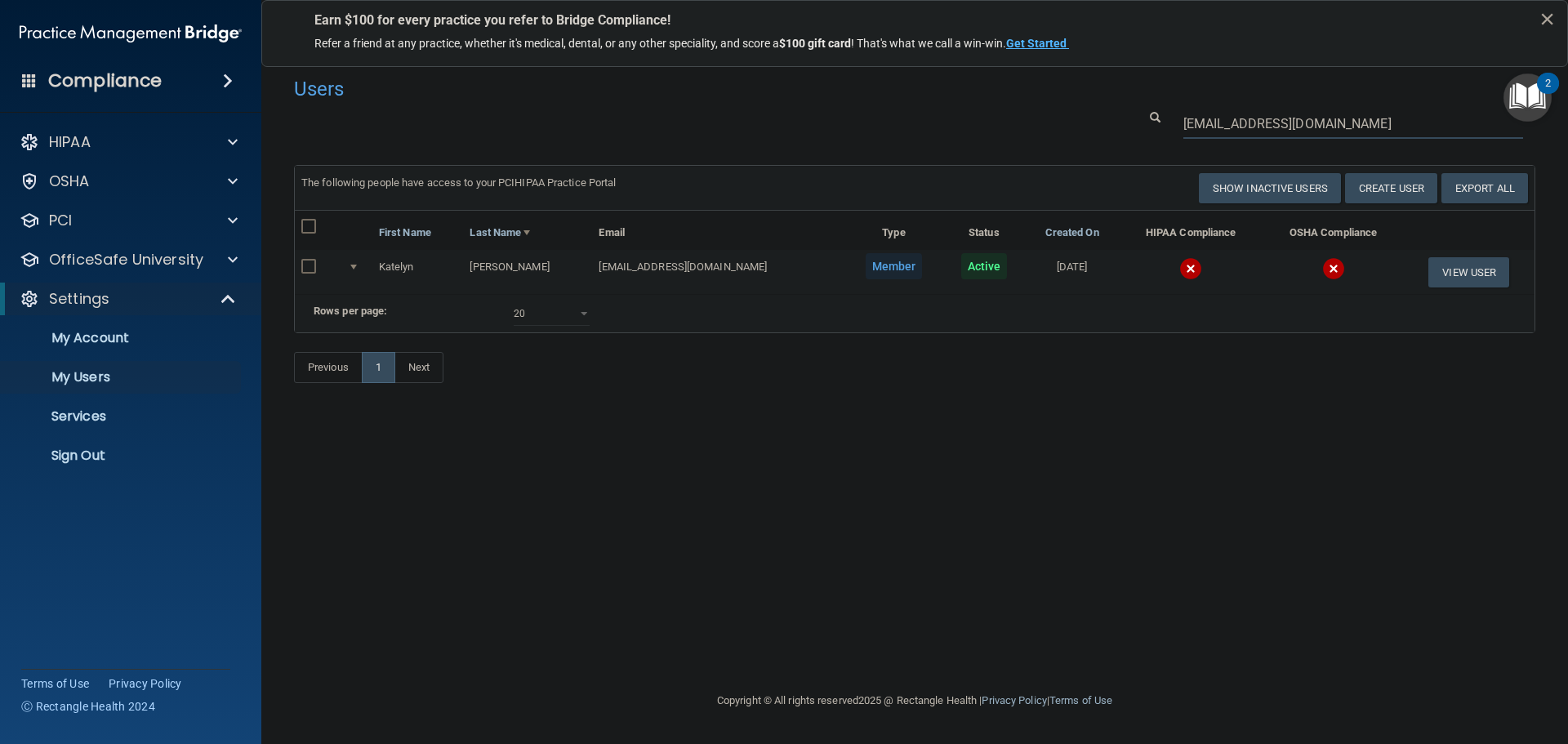
type input "[EMAIL_ADDRESS][DOMAIN_NAME]"
click at [1179, 263] on img at bounding box center [1191, 269] width 23 height 23
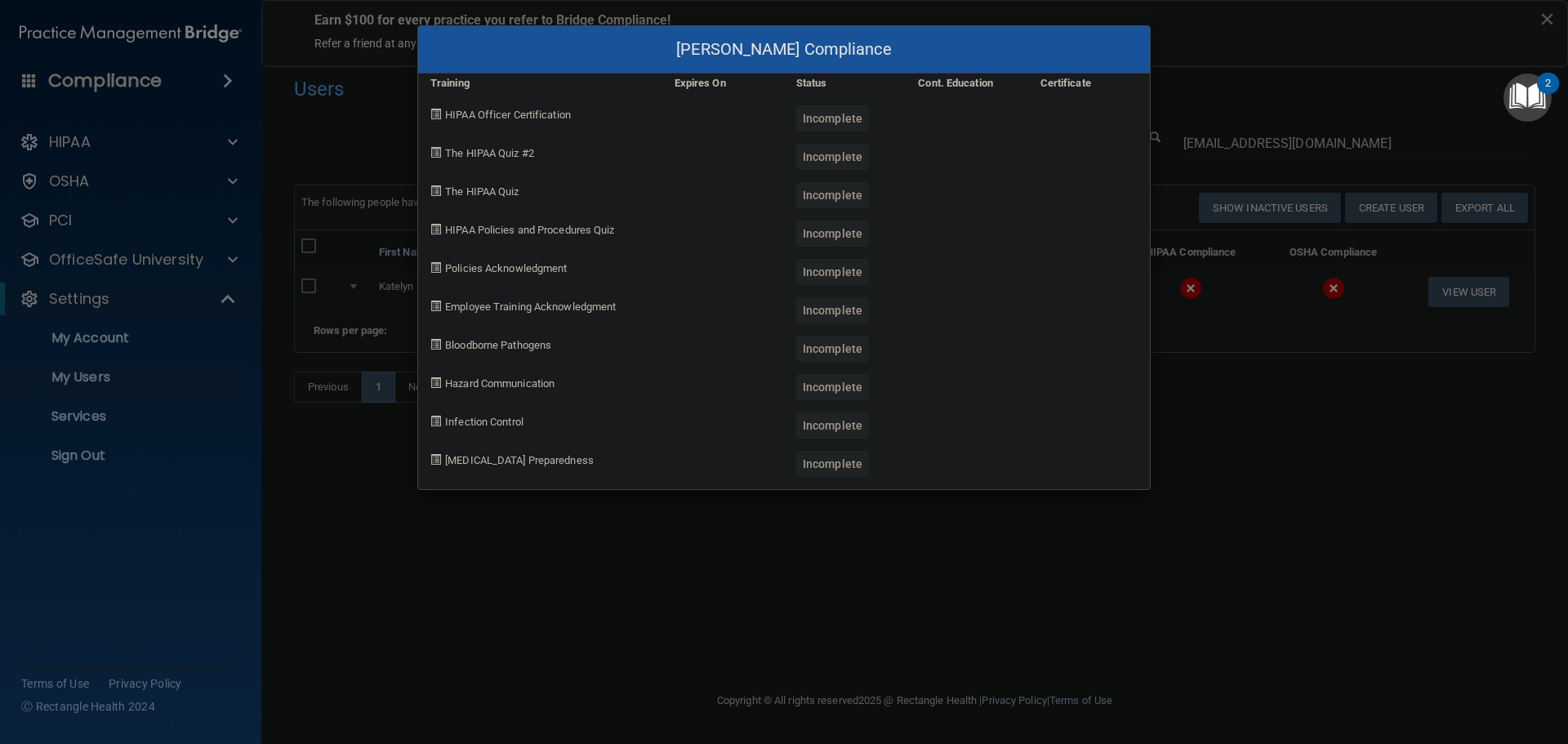
click at [1225, 460] on div "[PERSON_NAME] Compliance Training Expires On Status Cont. Education Certificate…" at bounding box center [784, 372] width 1568 height 744
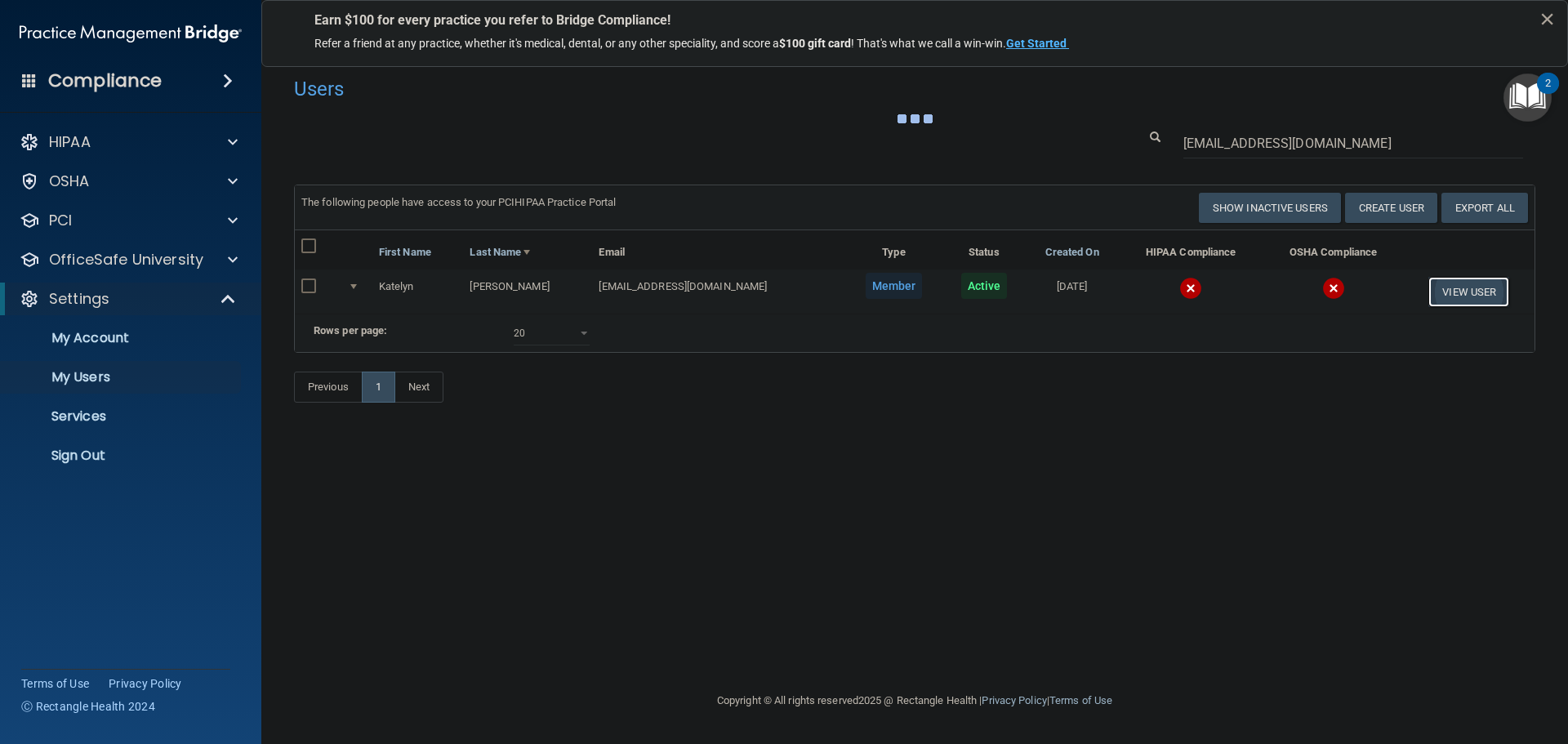
click at [1472, 287] on button "View User" at bounding box center [1468, 292] width 81 height 30
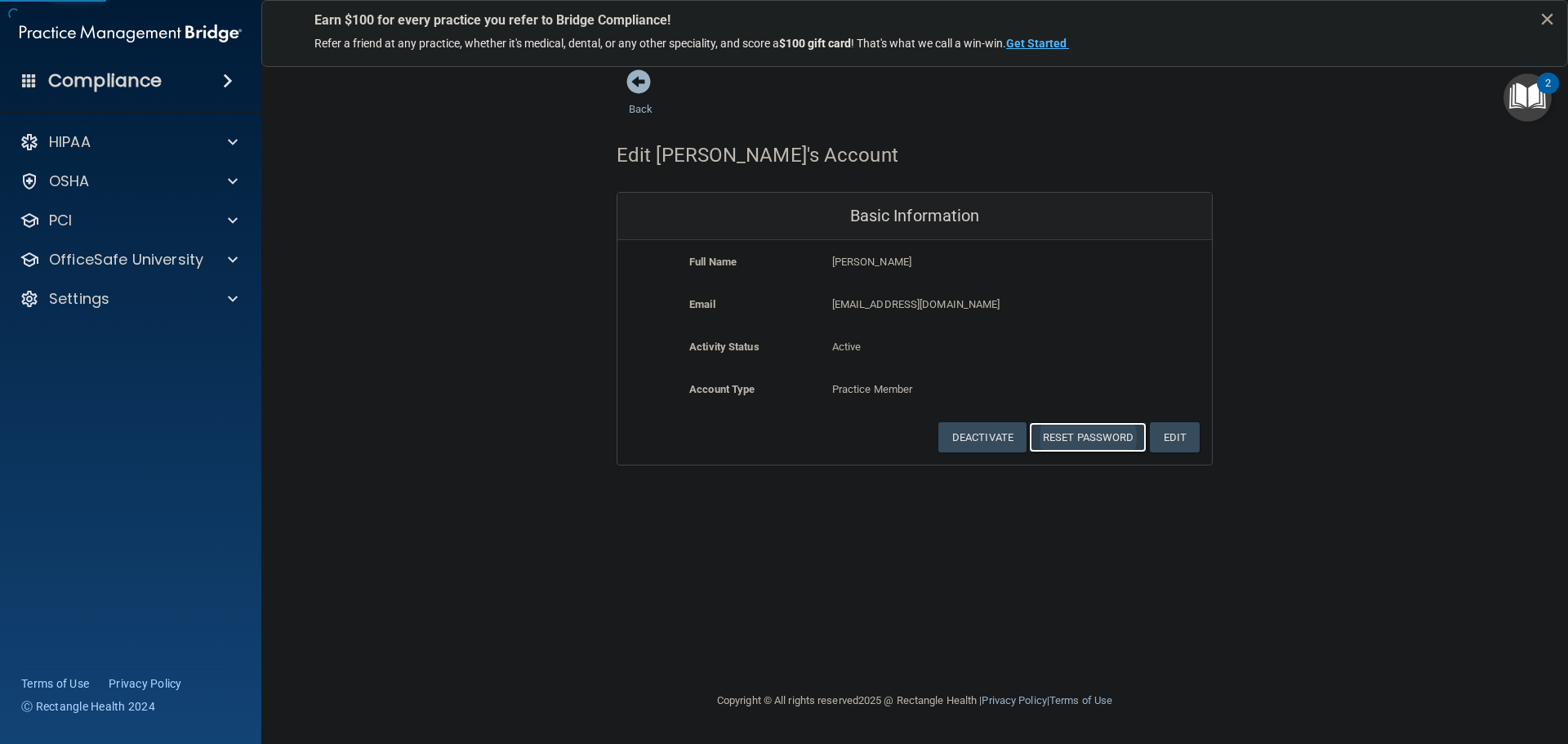
click at [1048, 442] on button "Reset Password" at bounding box center [1088, 438] width 118 height 30
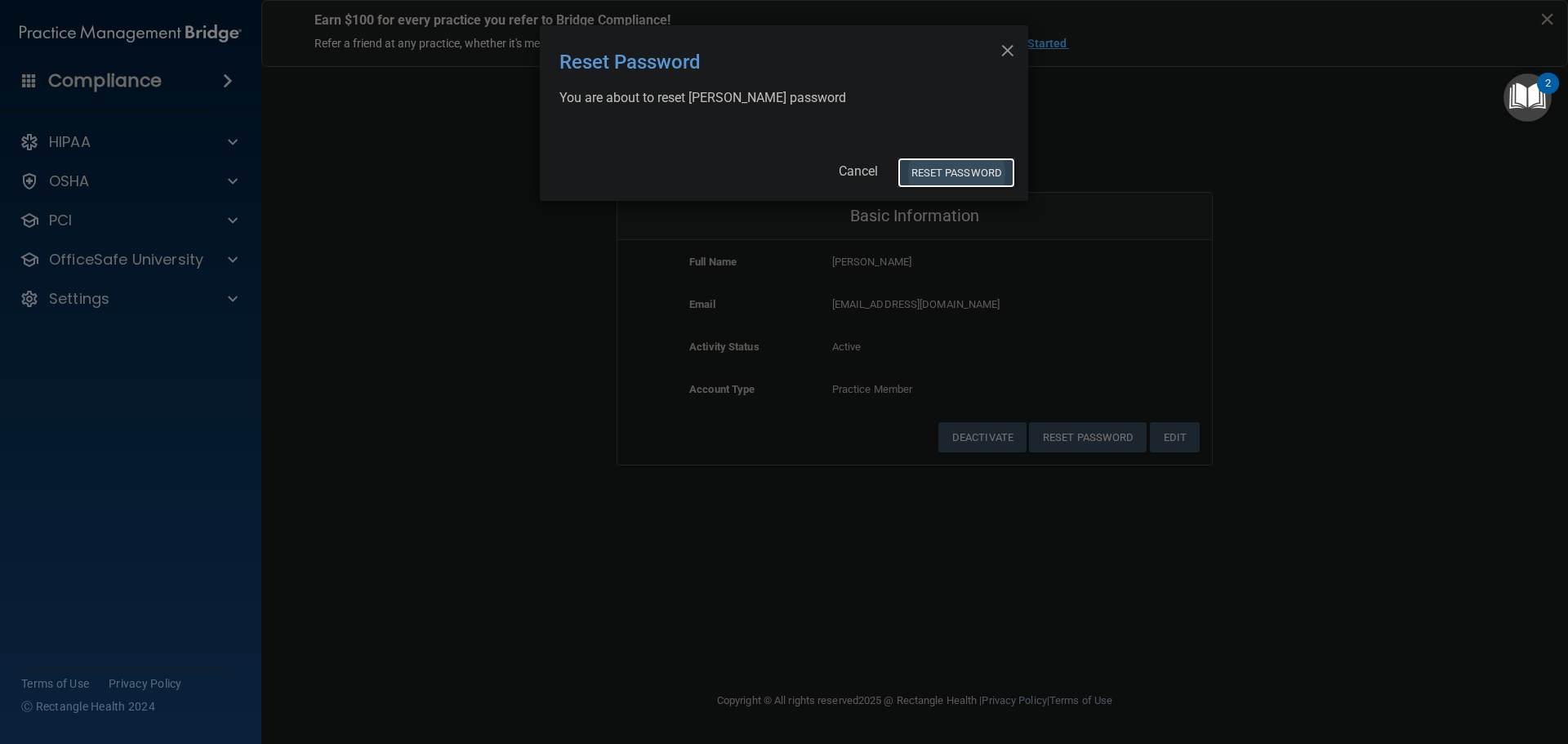
click at [958, 180] on button "Reset Password" at bounding box center [957, 173] width 118 height 30
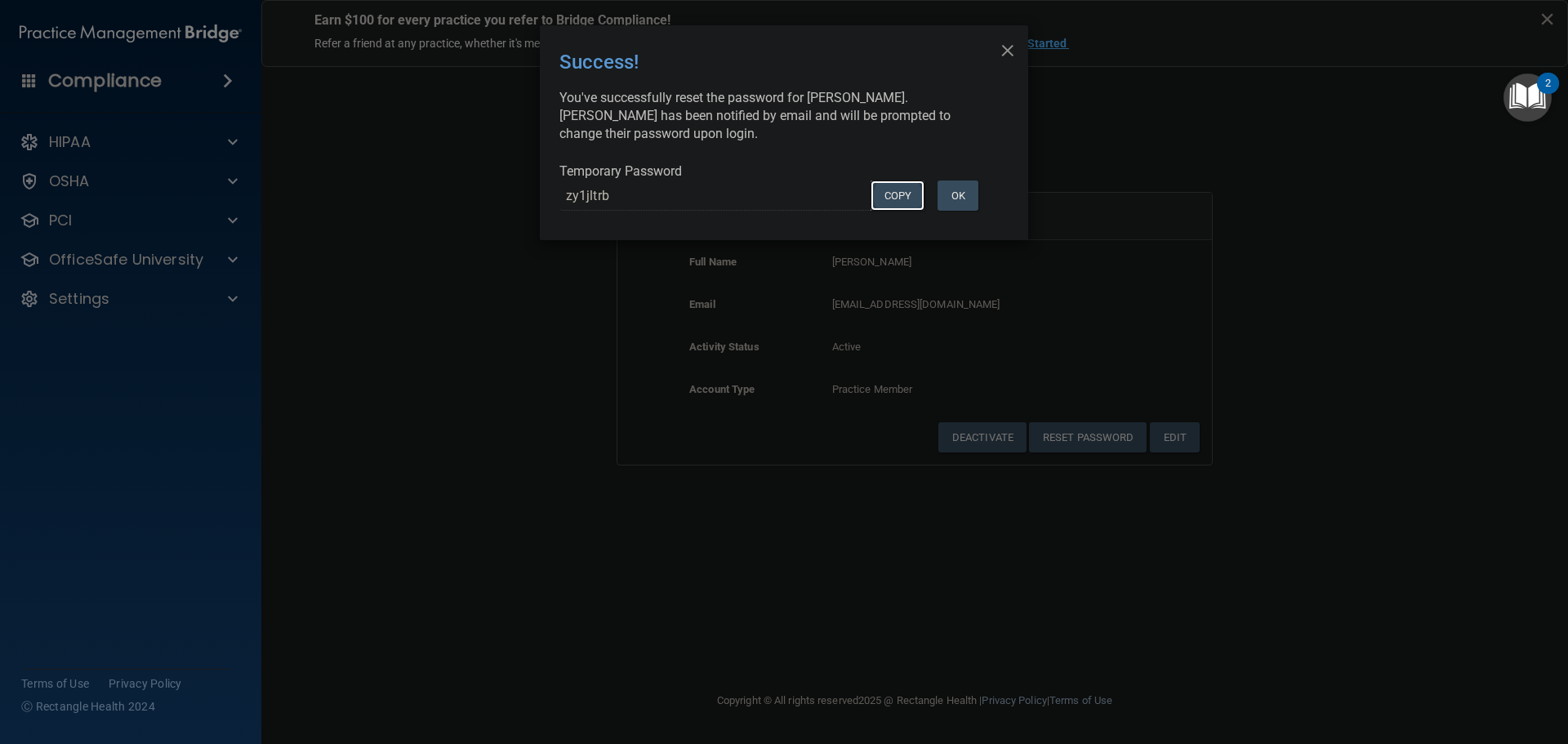
click at [895, 198] on button "COPY" at bounding box center [897, 196] width 54 height 30
click at [448, 259] on div "× Close Success! You've successfully reset the password for [PERSON_NAME]. [PER…" at bounding box center [784, 372] width 1568 height 744
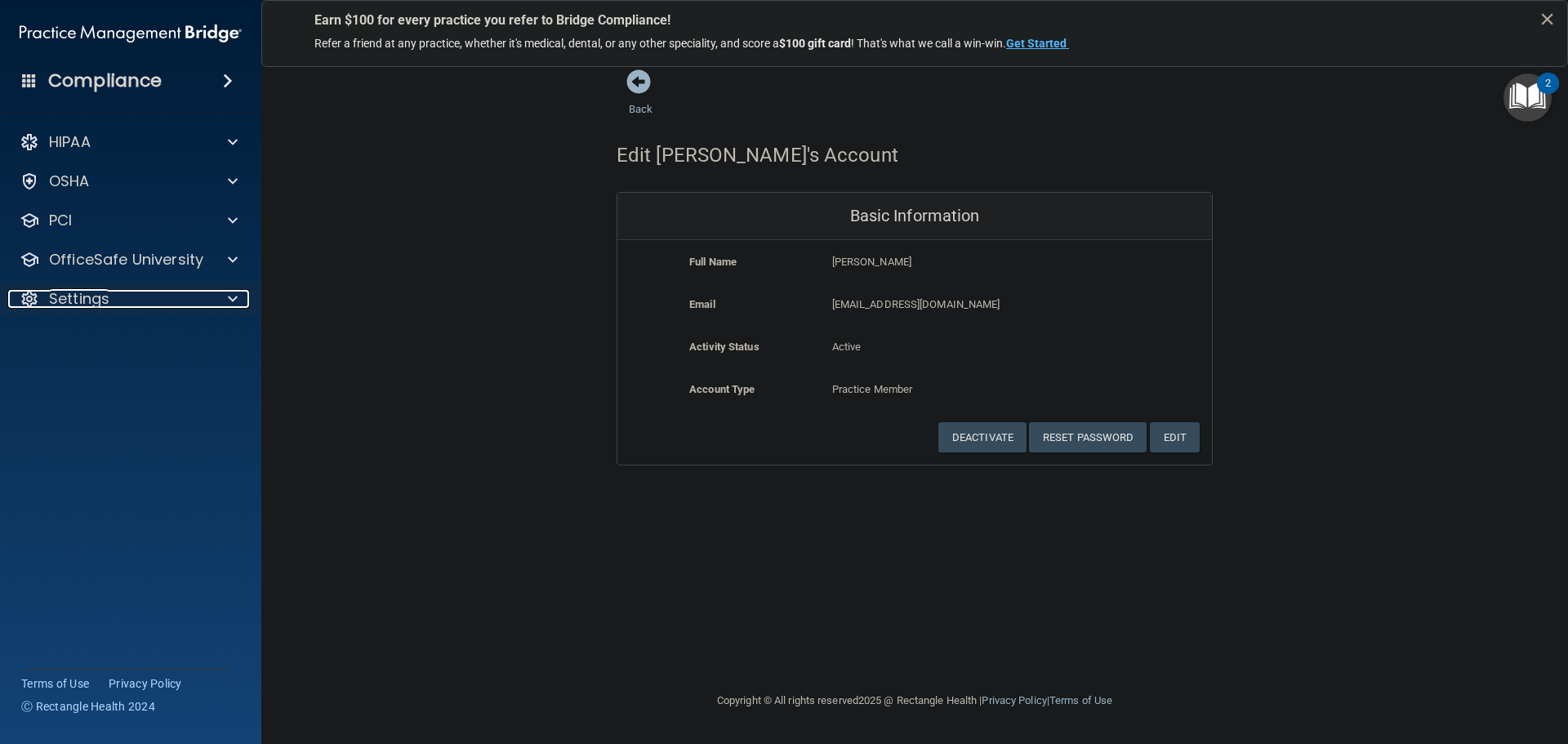
click at [226, 303] on div at bounding box center [229, 299] width 41 height 20
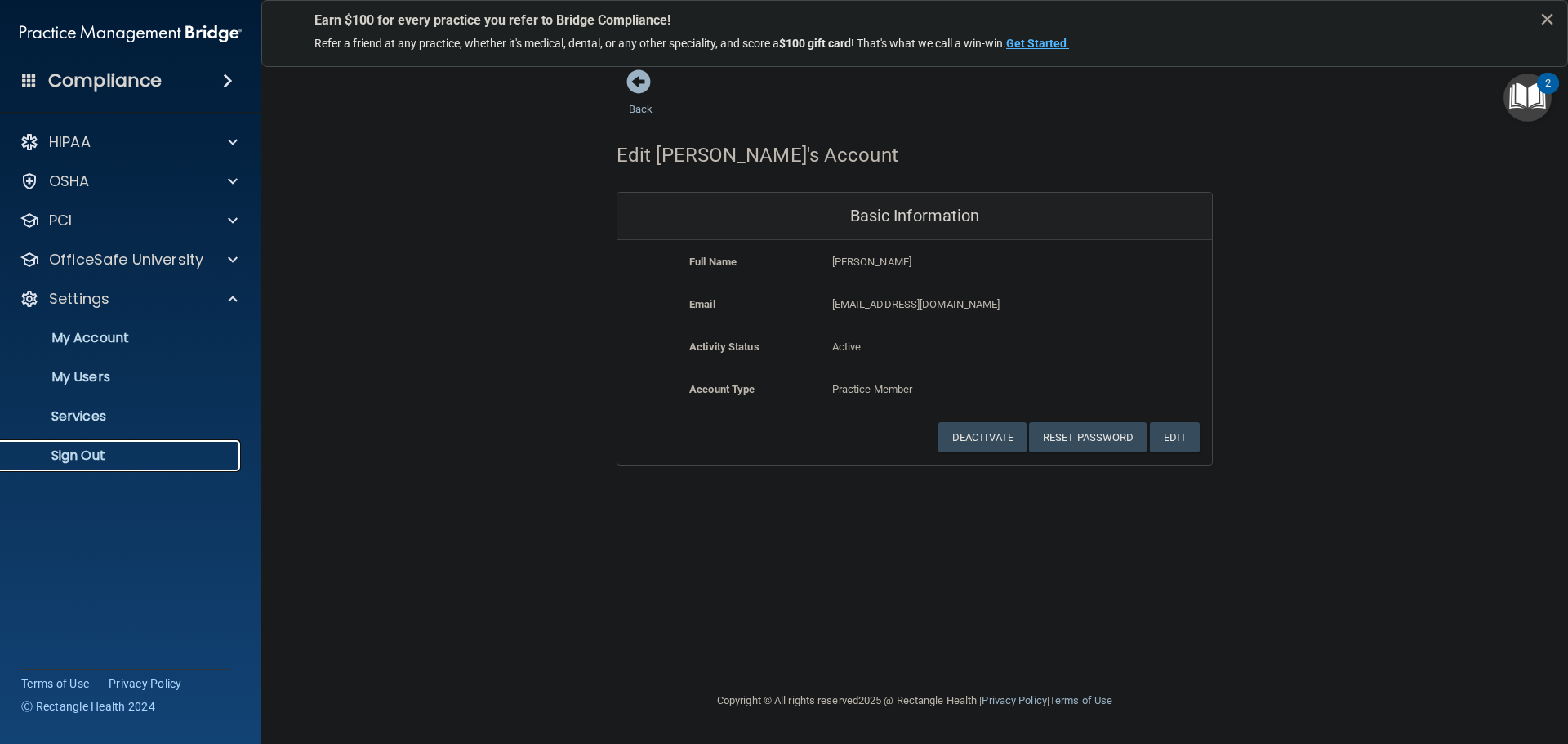
click at [116, 454] on p "Sign Out" at bounding box center [122, 456] width 223 height 16
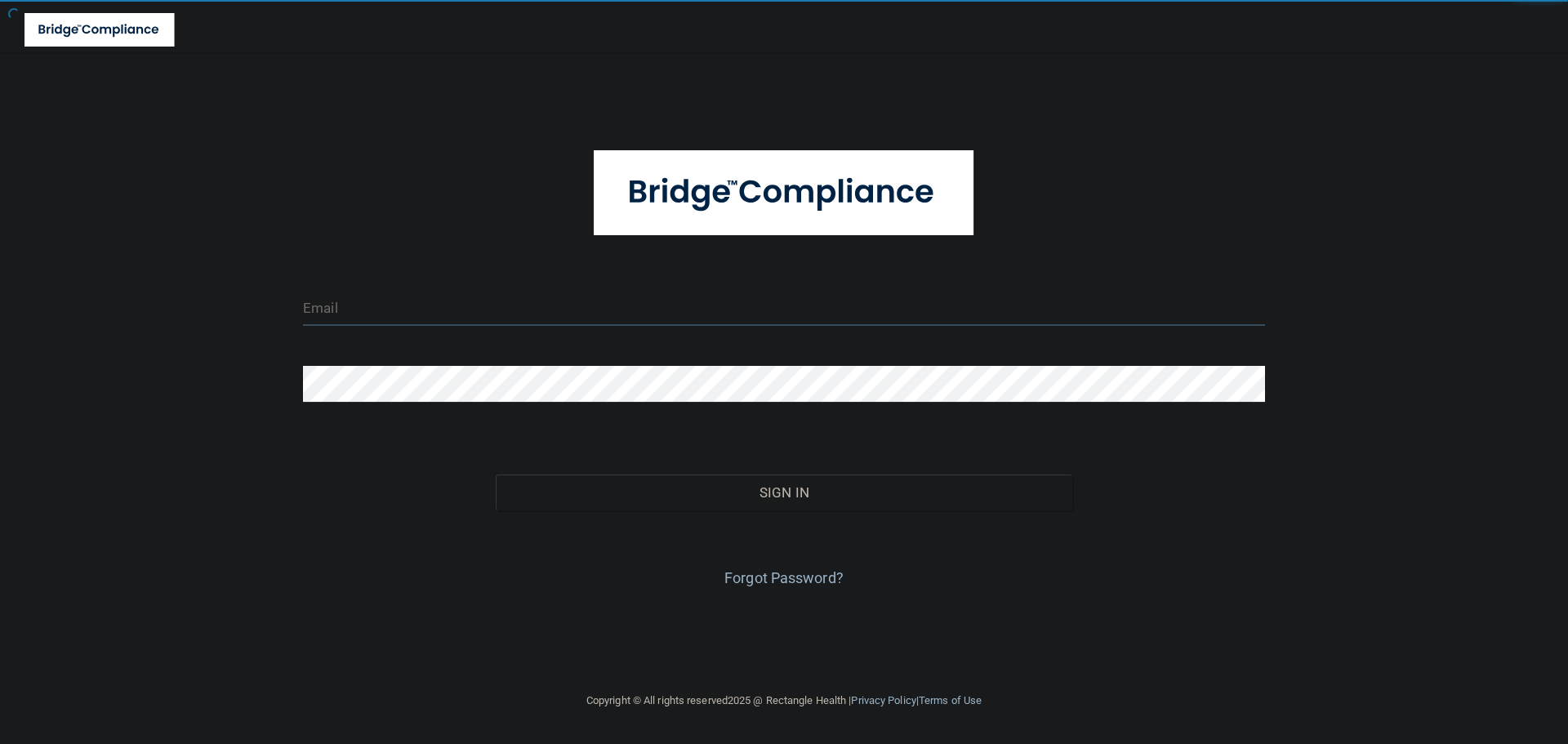
type input "[EMAIL_ADDRESS][DOMAIN_NAME]"
